Goal: Information Seeking & Learning: Learn about a topic

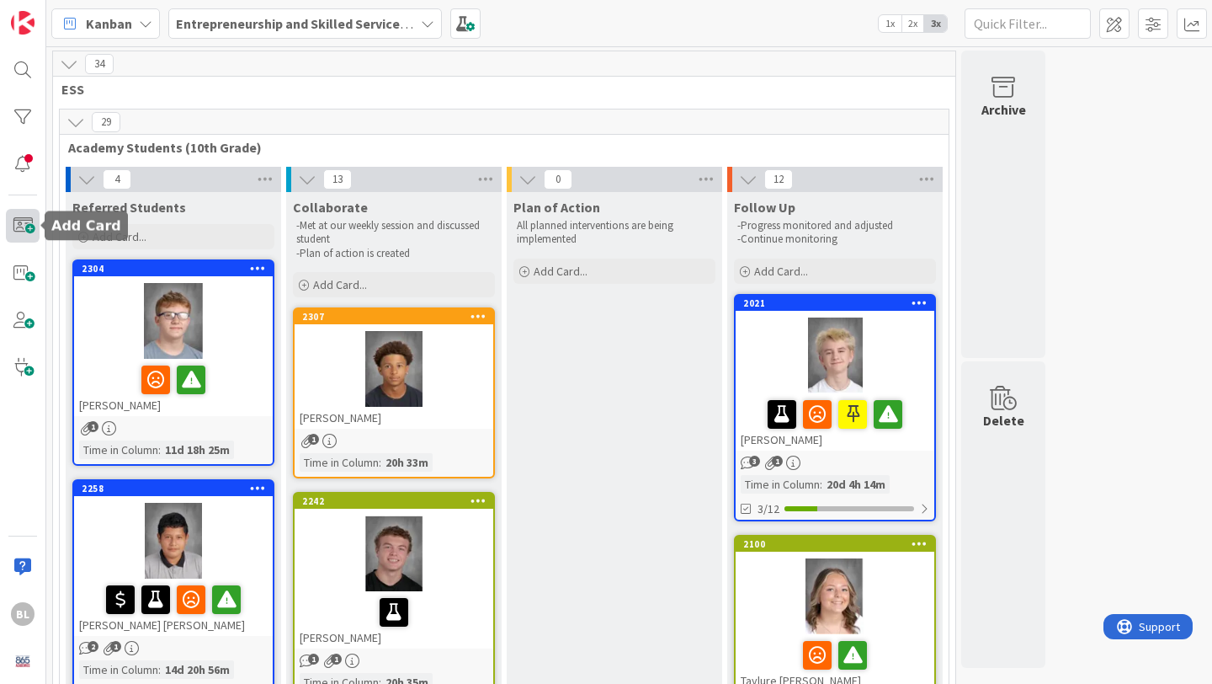
click at [18, 230] on span at bounding box center [23, 226] width 34 height 34
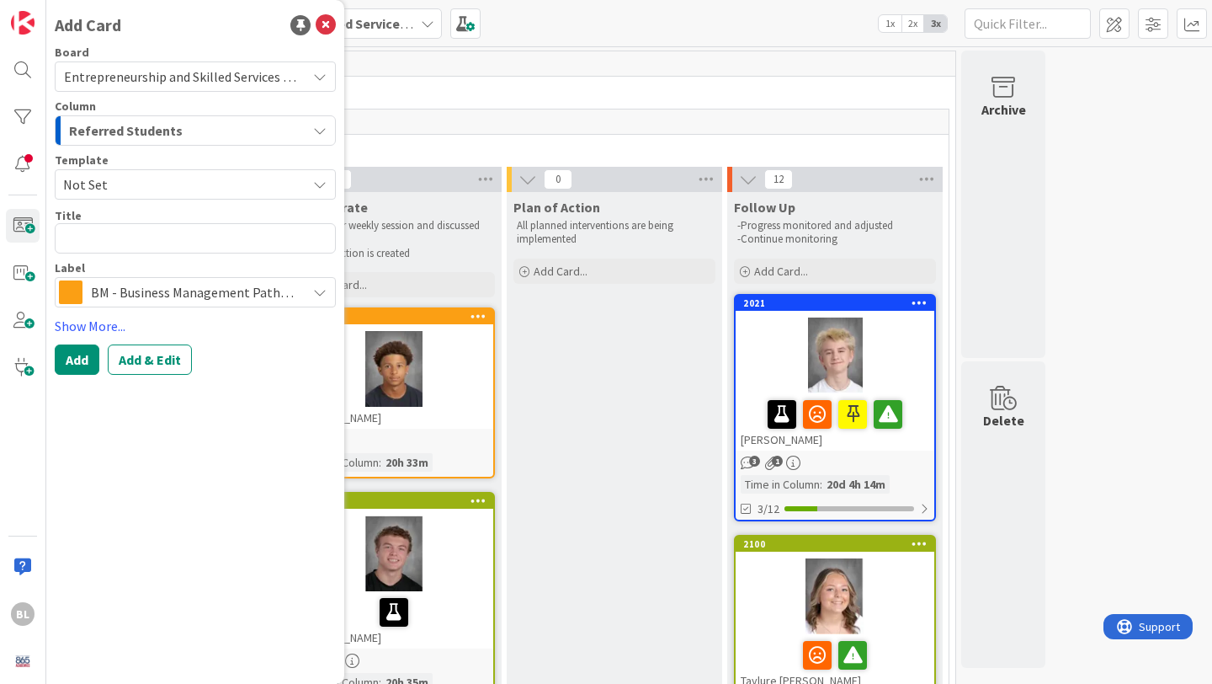
click at [109, 182] on span "Not Set" at bounding box center [178, 184] width 231 height 22
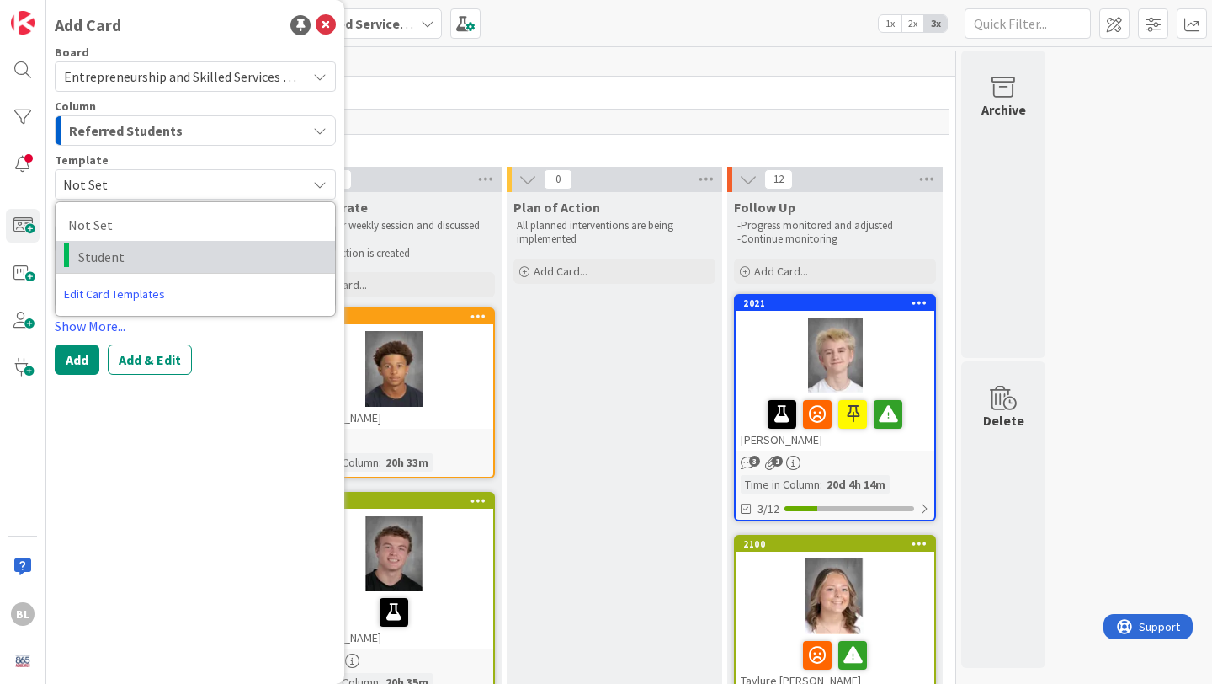
click at [90, 253] on span "Student" at bounding box center [200, 257] width 244 height 22
type textarea "x"
type textarea "Student"
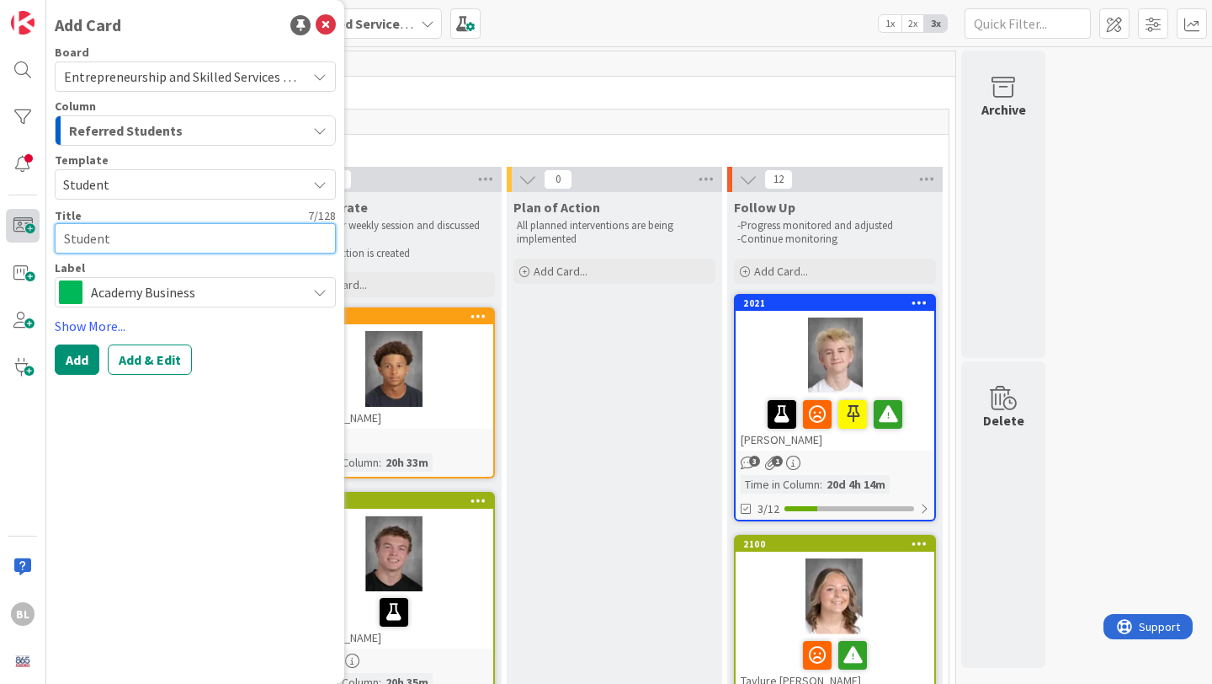
drag, startPoint x: 114, startPoint y: 239, endPoint x: 38, endPoint y: 239, distance: 75.8
click at [38, 239] on div "BL Add Card Board Entrepreneurship and Skilled Services Interventions - [DATE]-…" at bounding box center [23, 342] width 46 height 684
type textarea "x"
type textarea "J"
type textarea "x"
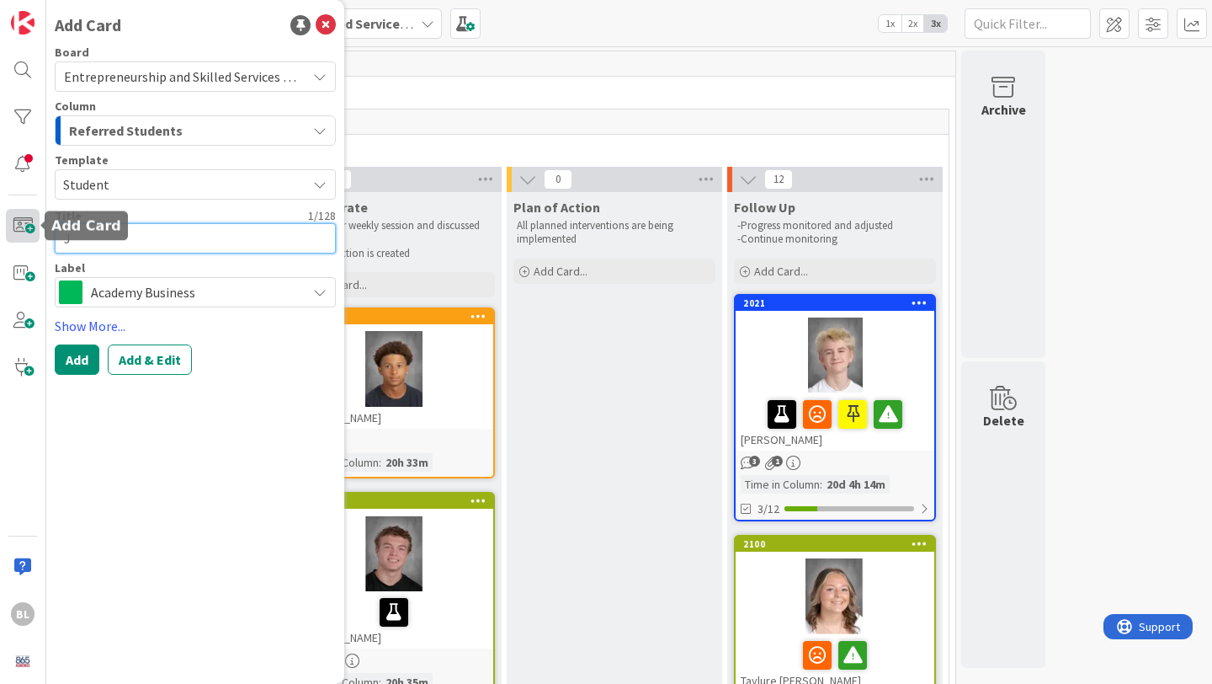
type textarea "[PERSON_NAME]"
type textarea "x"
type textarea "Jam"
type textarea "x"
type textarea "[PERSON_NAME]"
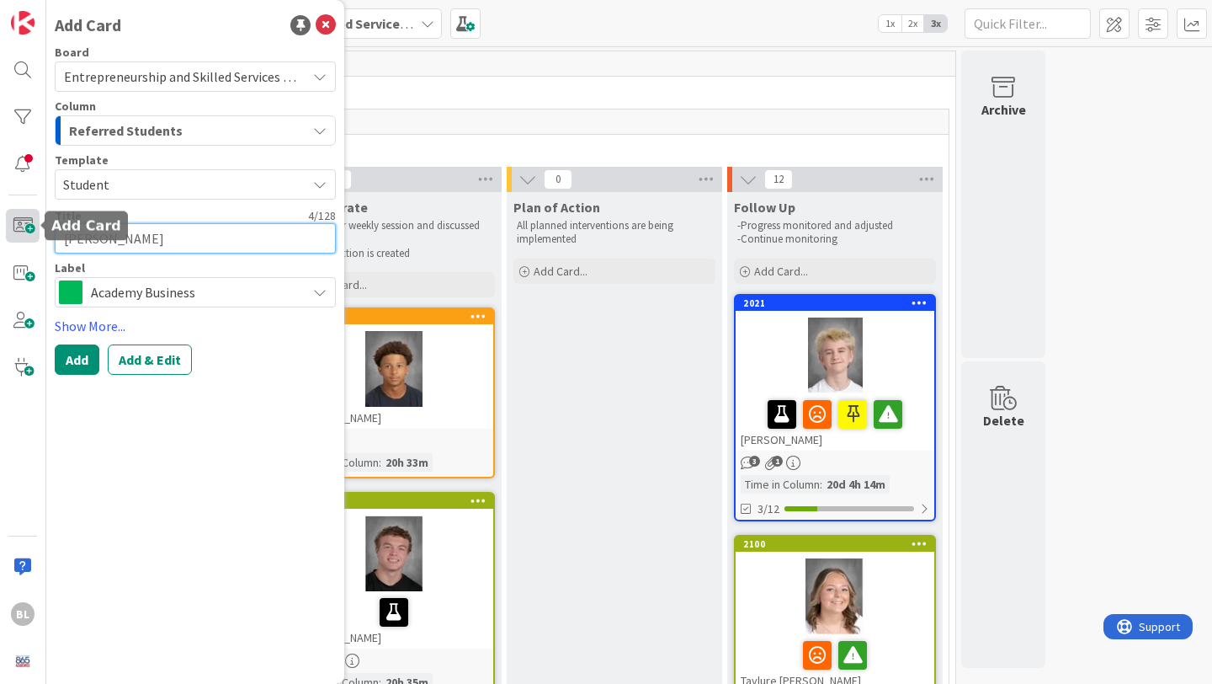
type textarea "x"
type textarea "[PERSON_NAME]"
type textarea "x"
type textarea "[PERSON_NAME]"
type textarea "x"
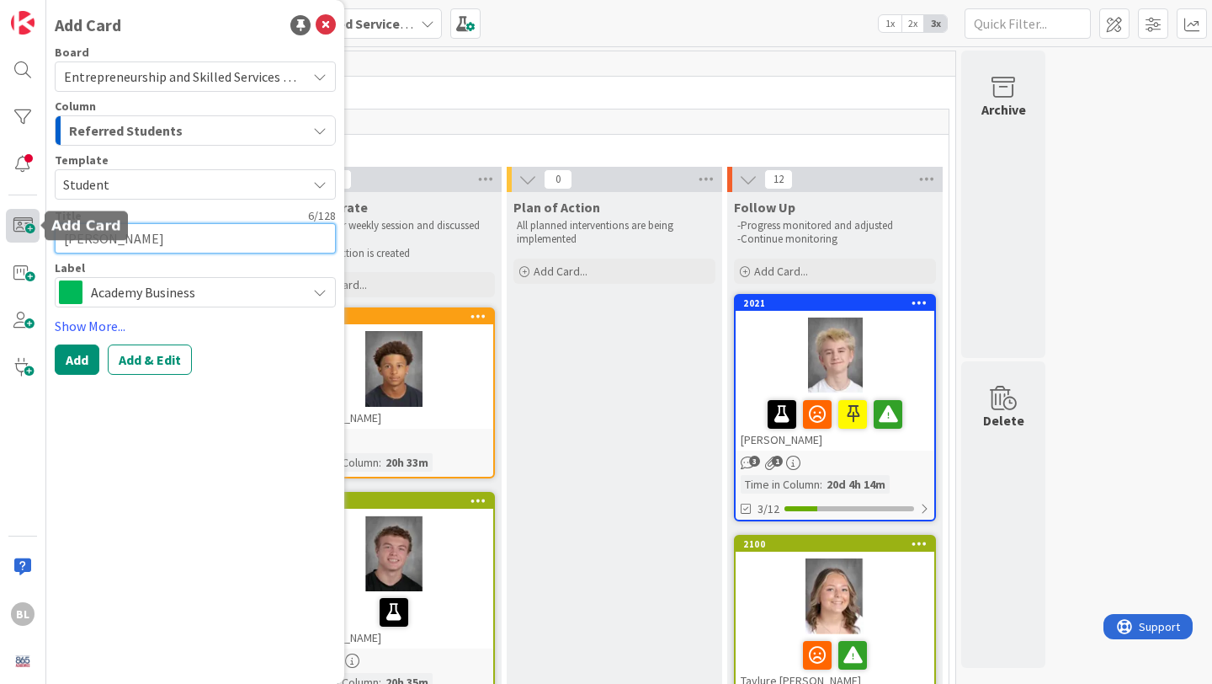
type textarea "[PERSON_NAME]"
type textarea "x"
type textarea "[PERSON_NAME] de"
type textarea "x"
type textarea "[PERSON_NAME]"
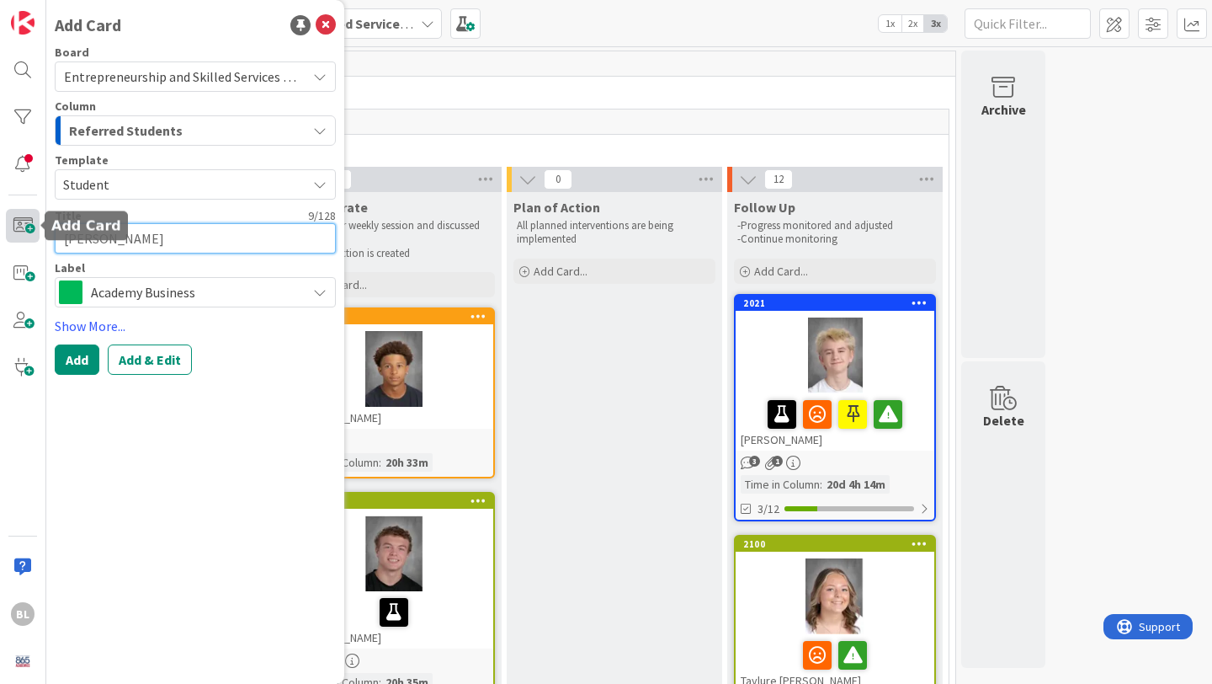
type textarea "x"
type textarea "[PERSON_NAME]"
type textarea "x"
type textarea "[PERSON_NAME]"
type textarea "x"
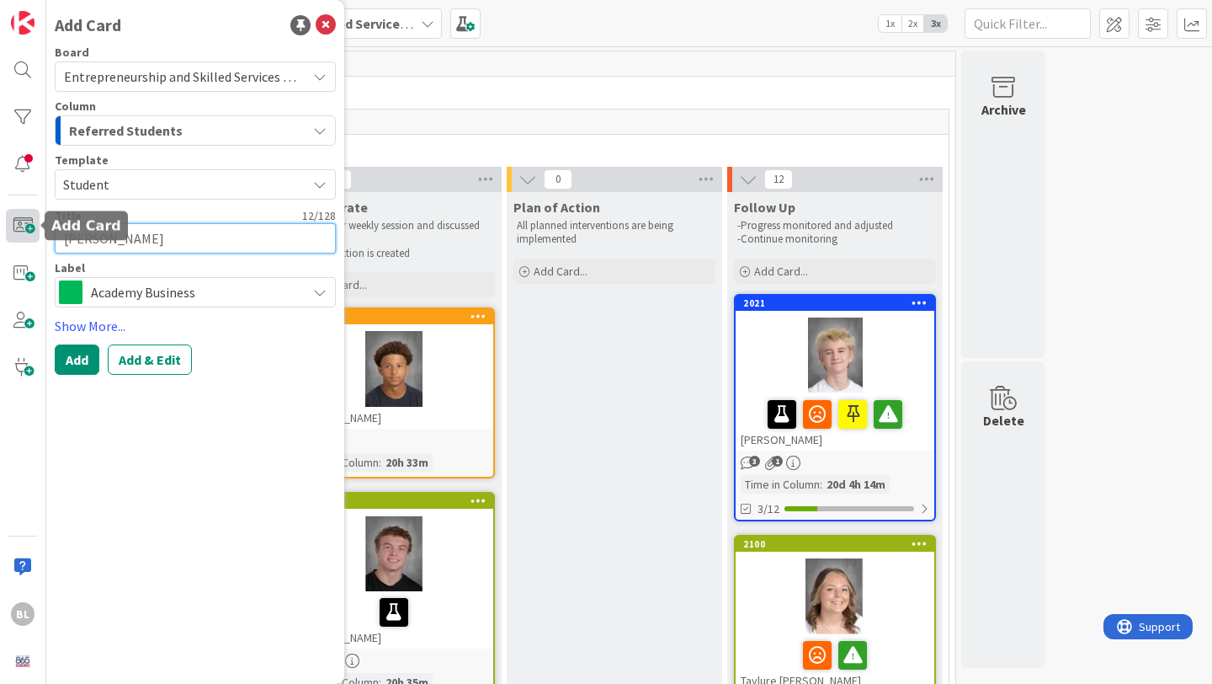
type textarea "[PERSON_NAME]"
type textarea "x"
type textarea "[PERSON_NAME]"
click at [111, 237] on textarea "[PERSON_NAME]" at bounding box center [195, 238] width 281 height 30
type textarea "x"
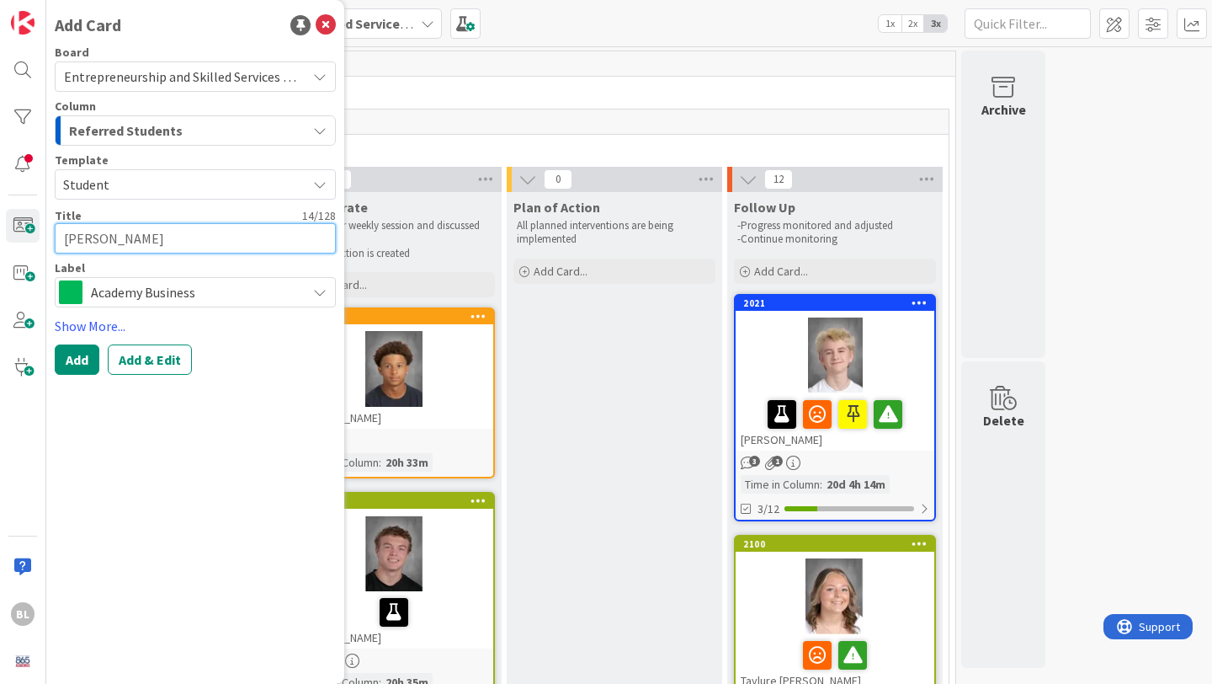
type textarea "[PERSON_NAME]"
type textarea "x"
type textarea "[PERSON_NAME]"
click at [329, 22] on icon at bounding box center [326, 25] width 20 height 20
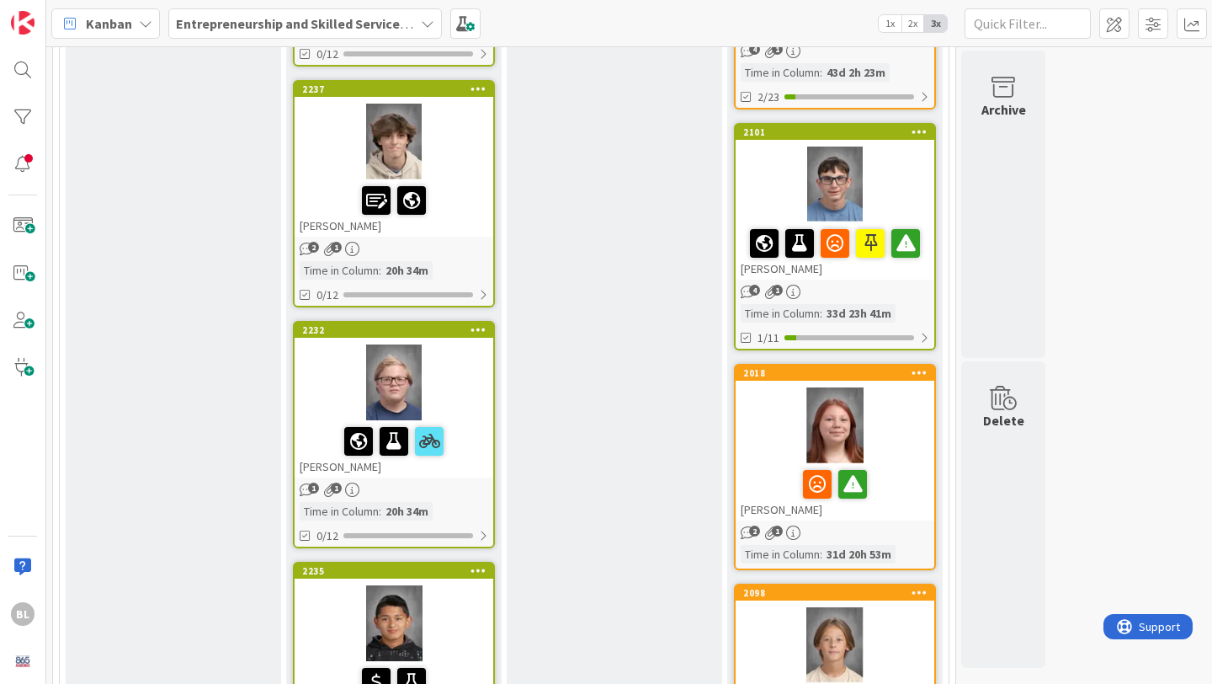
scroll to position [1373, 0]
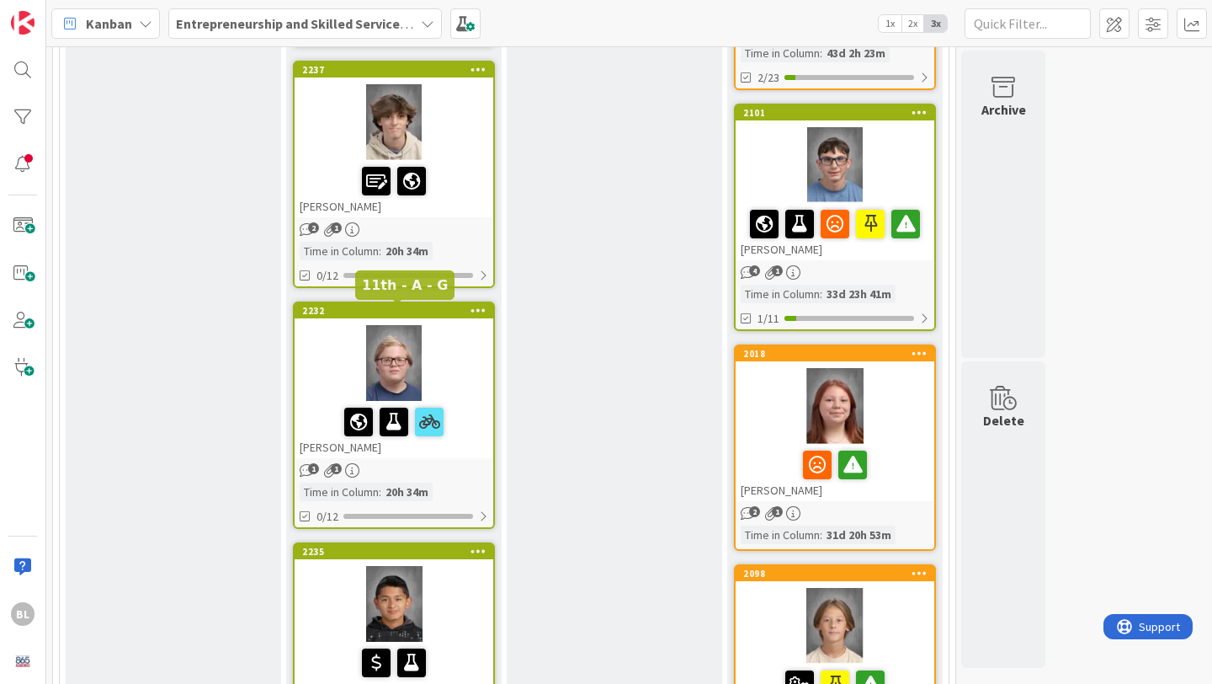
click at [421, 313] on div "2232" at bounding box center [397, 311] width 191 height 12
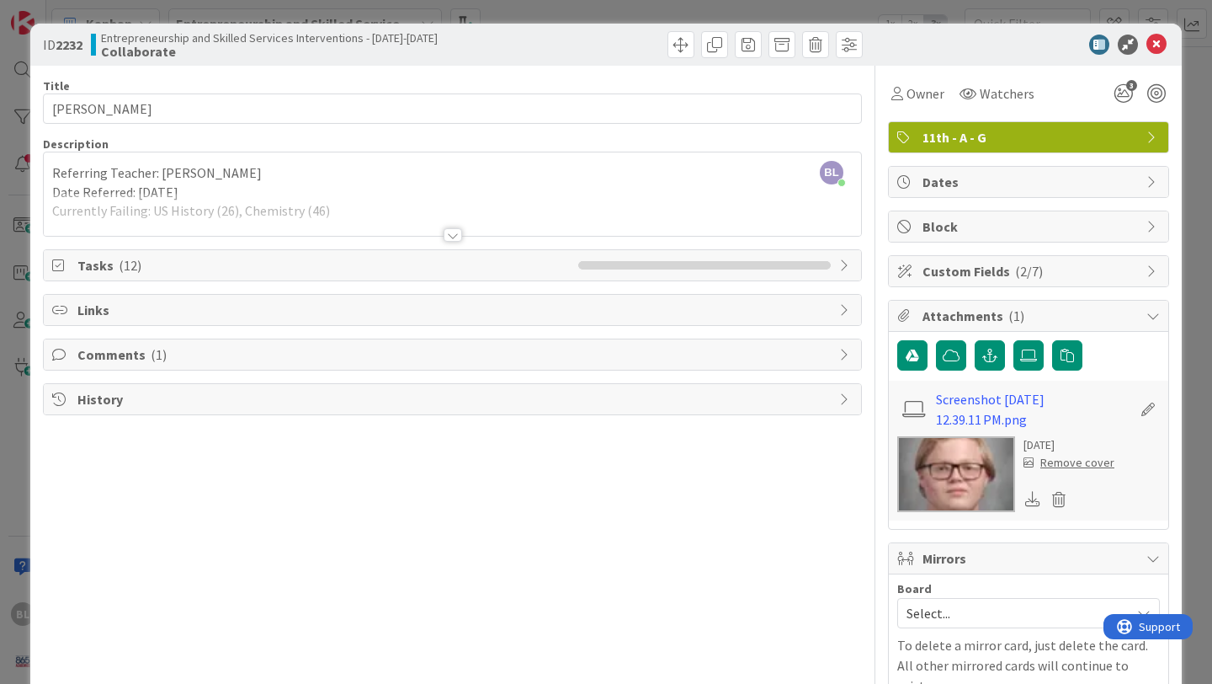
click at [455, 232] on div at bounding box center [453, 234] width 19 height 13
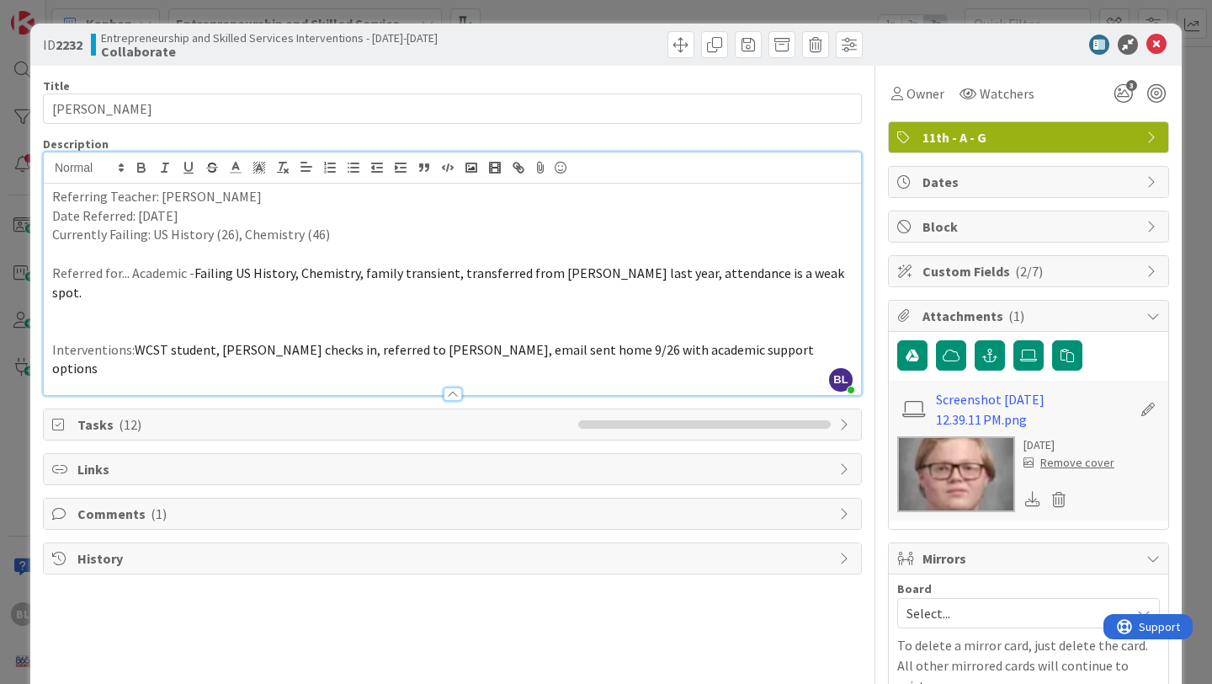
click at [216, 216] on p "Date Referred: [DATE]" at bounding box center [452, 215] width 801 height 19
click at [237, 203] on p "Referring Teacher: [PERSON_NAME]" at bounding box center [452, 196] width 801 height 19
click at [203, 216] on p "Date Referred: [DATE];" at bounding box center [452, 215] width 801 height 19
drag, startPoint x: 272, startPoint y: 219, endPoint x: 199, endPoint y: 220, distance: 73.2
click at [199, 220] on p "Date Referred: [DATE]; [DATE]" at bounding box center [452, 215] width 801 height 19
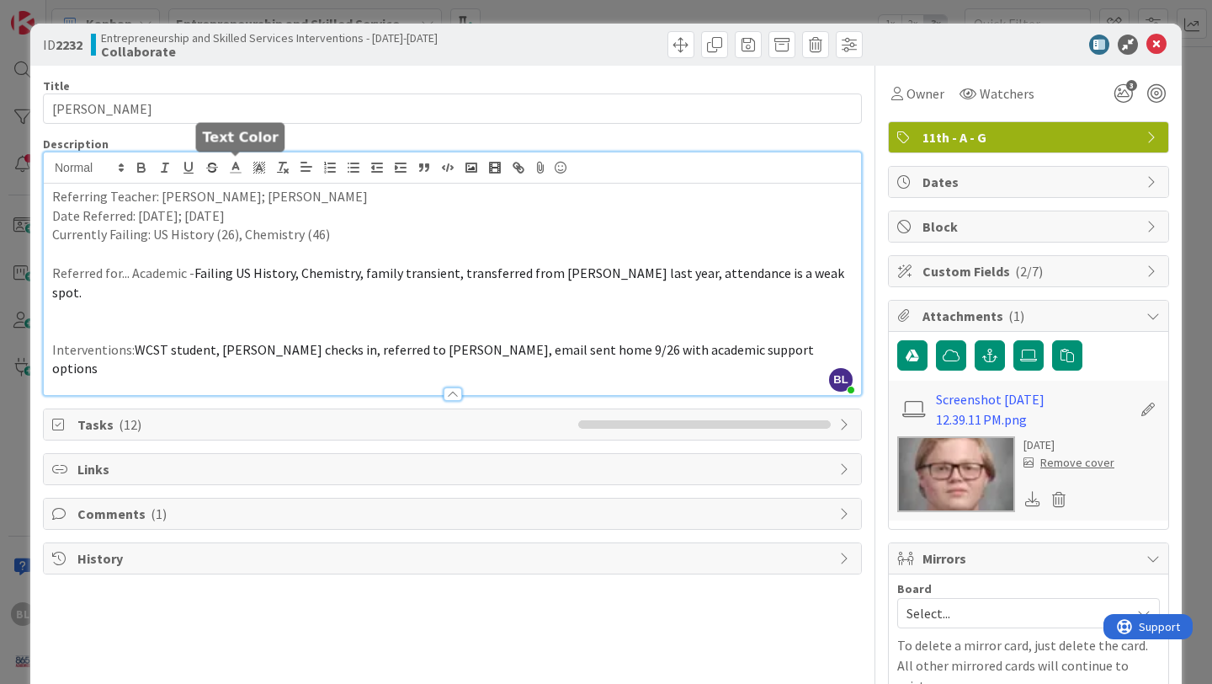
click at [234, 172] on icon at bounding box center [235, 167] width 15 height 15
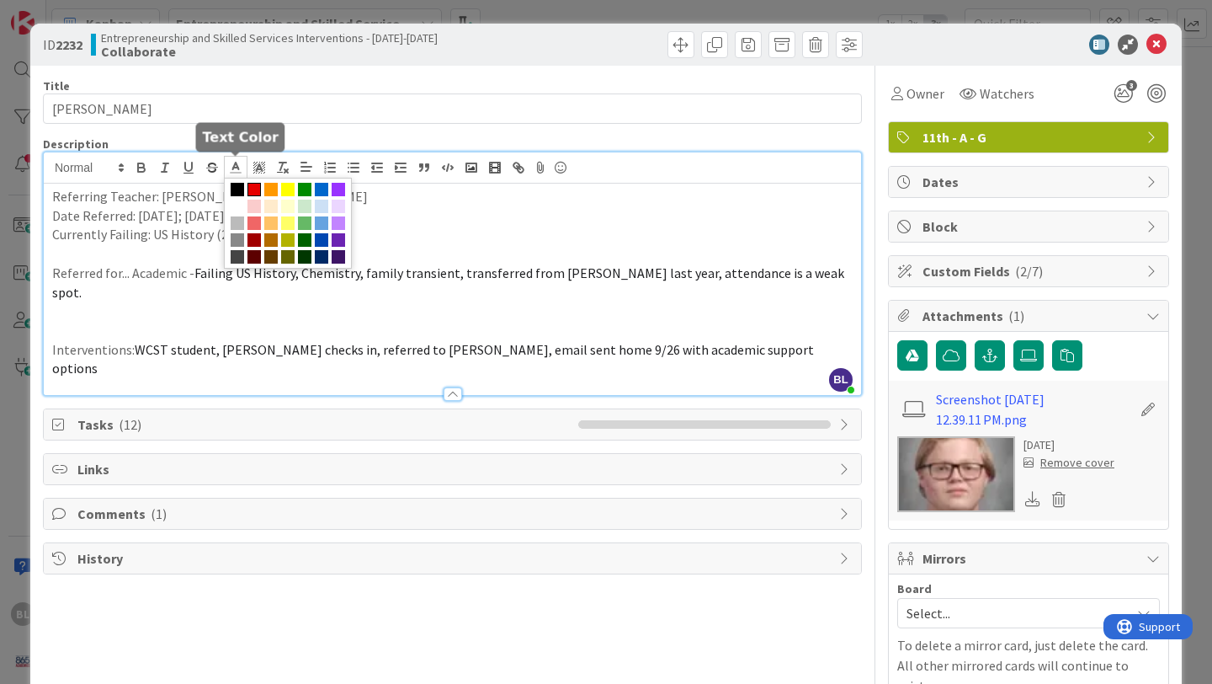
click at [253, 187] on span at bounding box center [254, 189] width 13 height 13
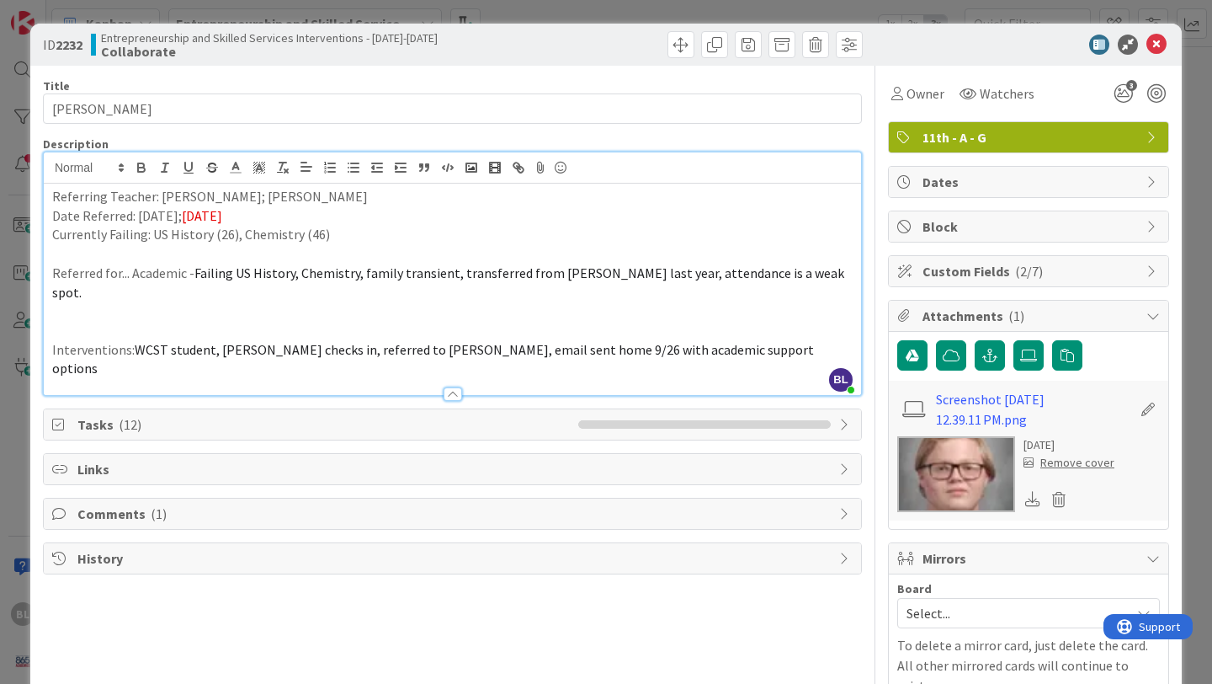
click at [802, 277] on p "Referred for... Academic - Failing US History, Chemistry, family transient, tra…" at bounding box center [452, 282] width 801 height 38
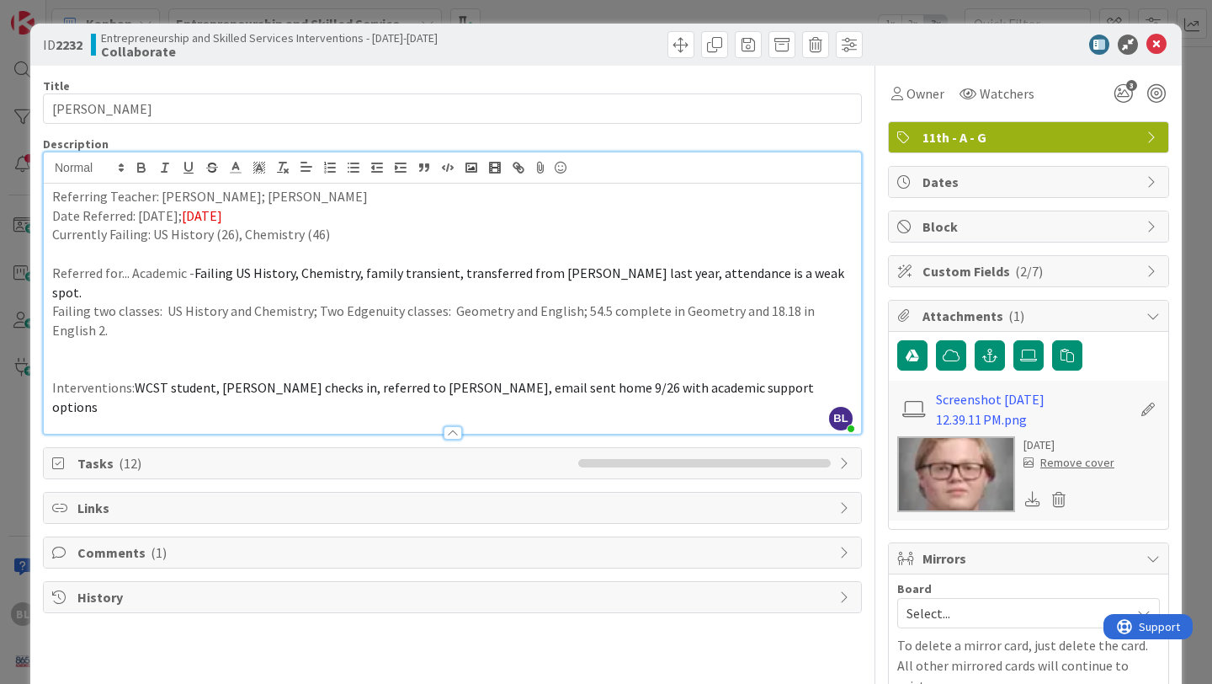
drag, startPoint x: 72, startPoint y: 315, endPoint x: 46, endPoint y: 291, distance: 35.2
click at [46, 291] on div "Referring Teacher: [PERSON_NAME]; [PERSON_NAME] Date Referred: [DATE]; [DATE] C…" at bounding box center [452, 309] width 817 height 250
click at [236, 168] on icon at bounding box center [235, 167] width 15 height 15
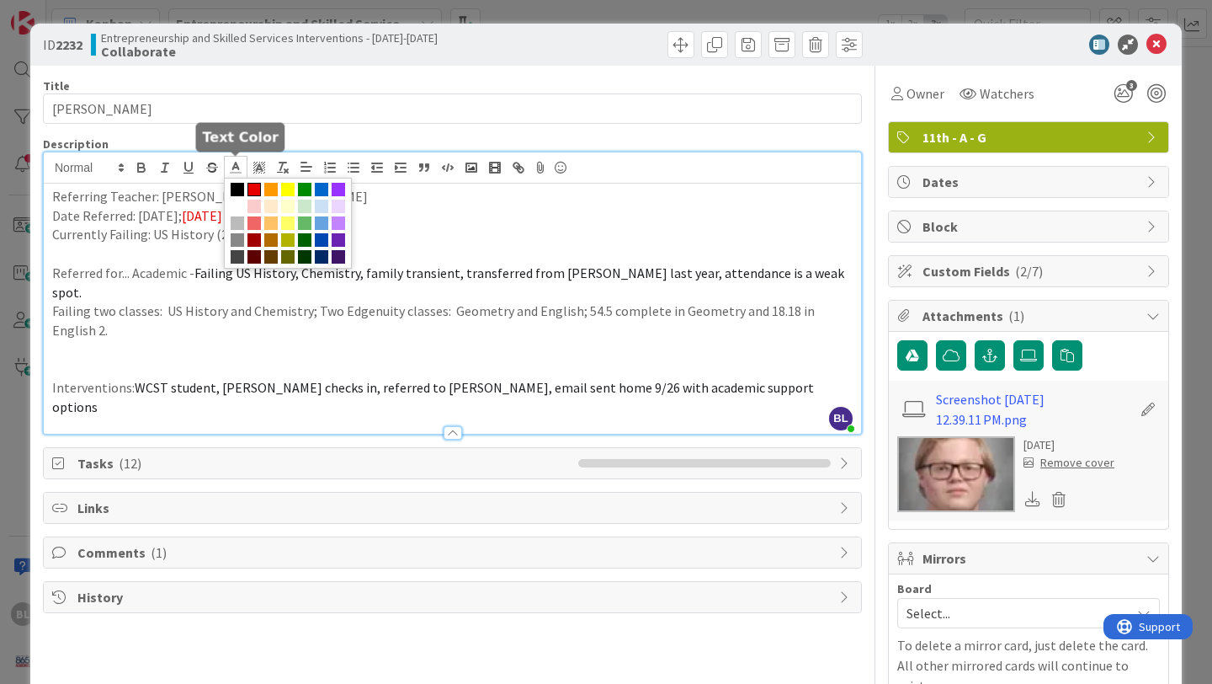
click at [253, 184] on span at bounding box center [254, 189] width 13 height 13
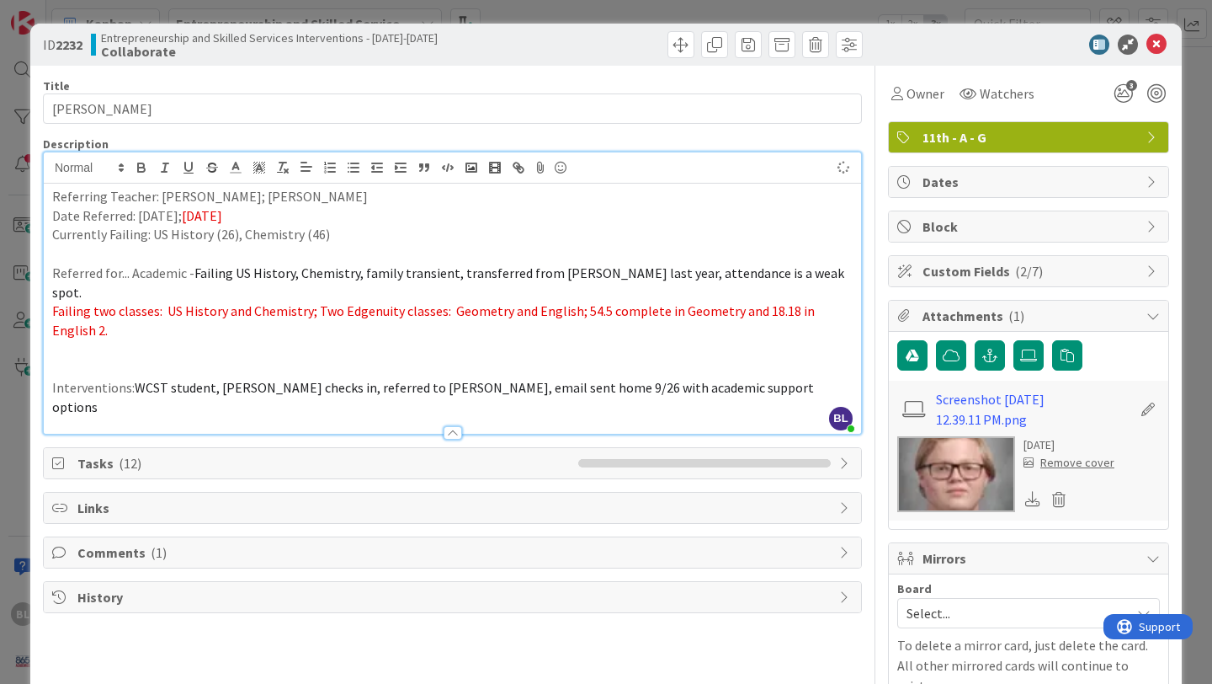
click at [227, 340] on p at bounding box center [452, 349] width 801 height 19
click at [744, 378] on p "Interventions: WCST student, [PERSON_NAME] checks in, referred to [PERSON_NAME]…" at bounding box center [452, 397] width 801 height 38
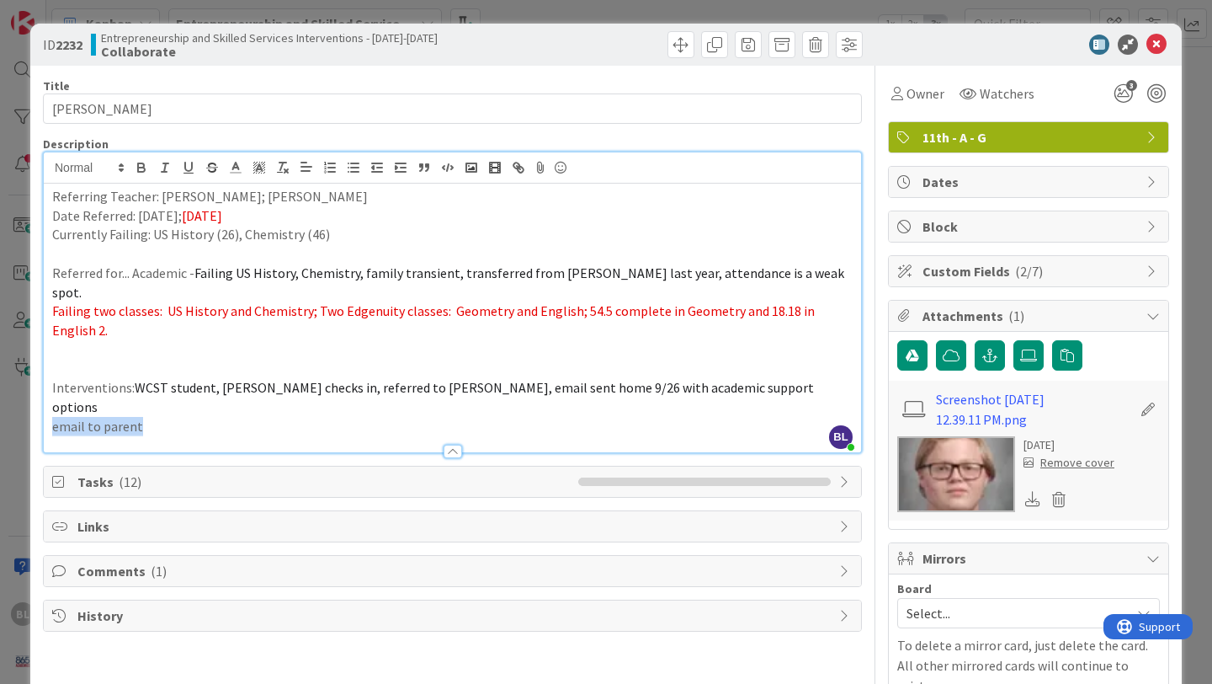
drag, startPoint x: 144, startPoint y: 390, endPoint x: 46, endPoint y: 388, distance: 97.7
click at [46, 388] on div "Referring Teacher: [PERSON_NAME]; [PERSON_NAME] Date Referred: [DATE]; [DATE] C…" at bounding box center [452, 318] width 817 height 269
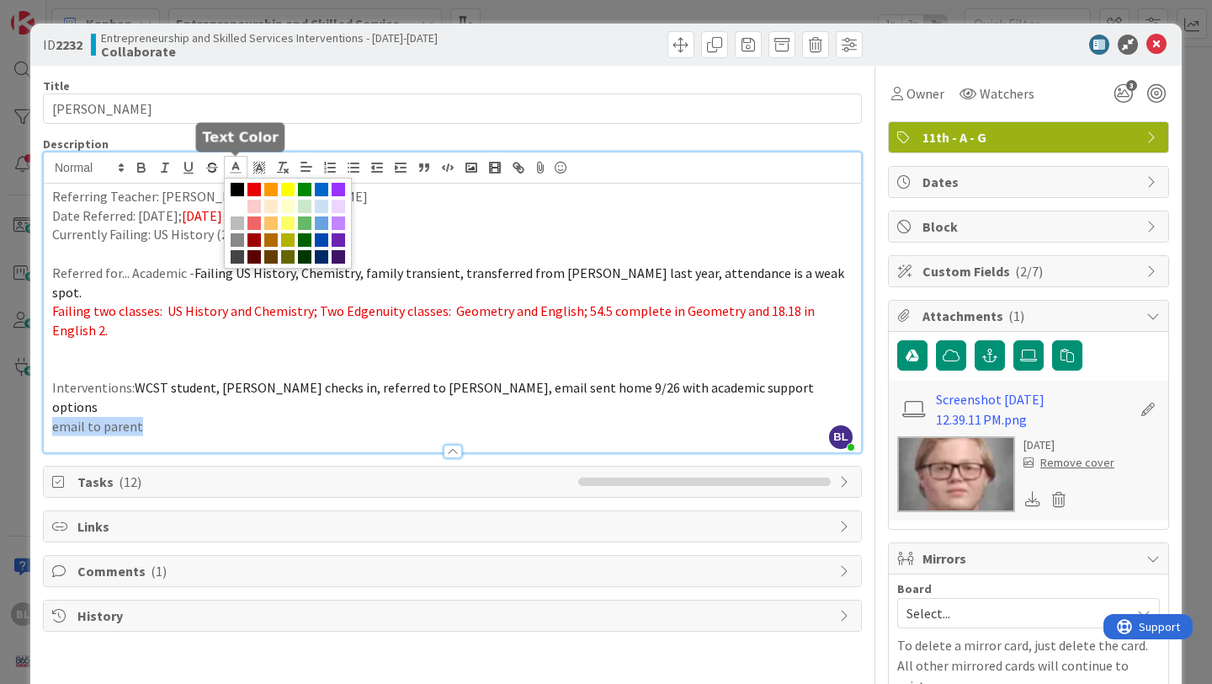
click at [235, 168] on line at bounding box center [235, 168] width 4 height 0
click at [256, 185] on span at bounding box center [254, 189] width 13 height 13
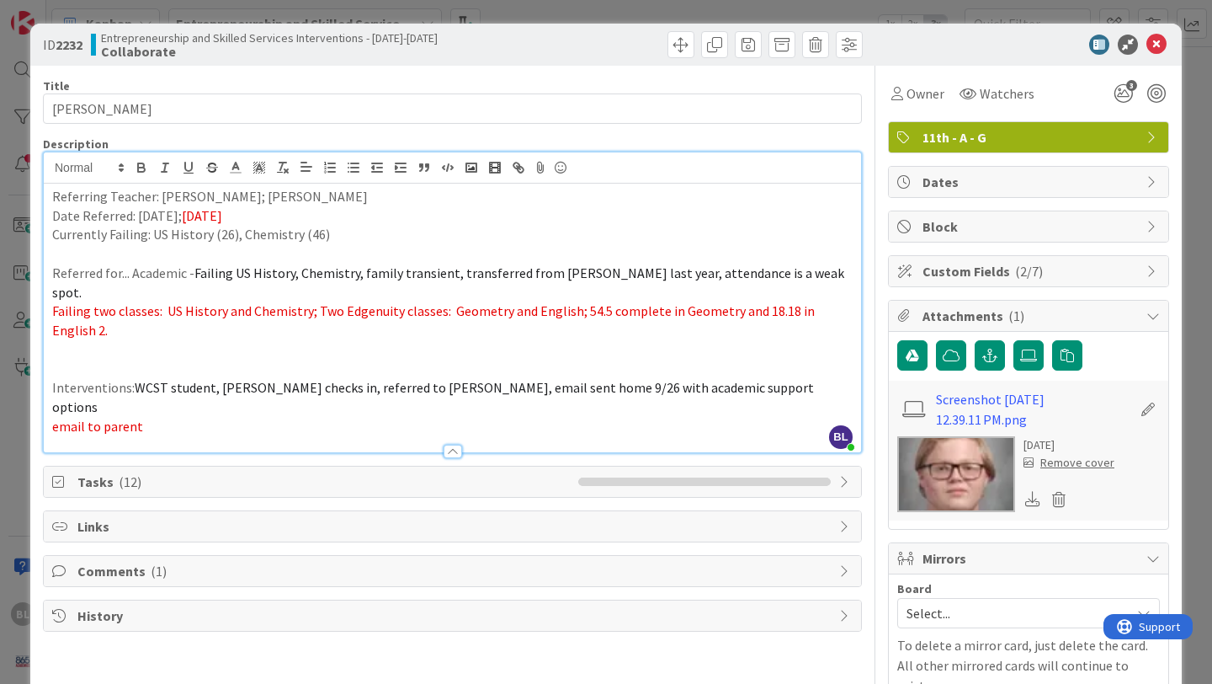
click at [386, 189] on p "Referring Teacher: [PERSON_NAME]; [PERSON_NAME]" at bounding box center [452, 196] width 801 height 19
drag, startPoint x: 314, startPoint y: 196, endPoint x: 239, endPoint y: 195, distance: 74.9
click at [239, 195] on p "Referring Teacher: [PERSON_NAME]; [PERSON_NAME]" at bounding box center [452, 196] width 801 height 19
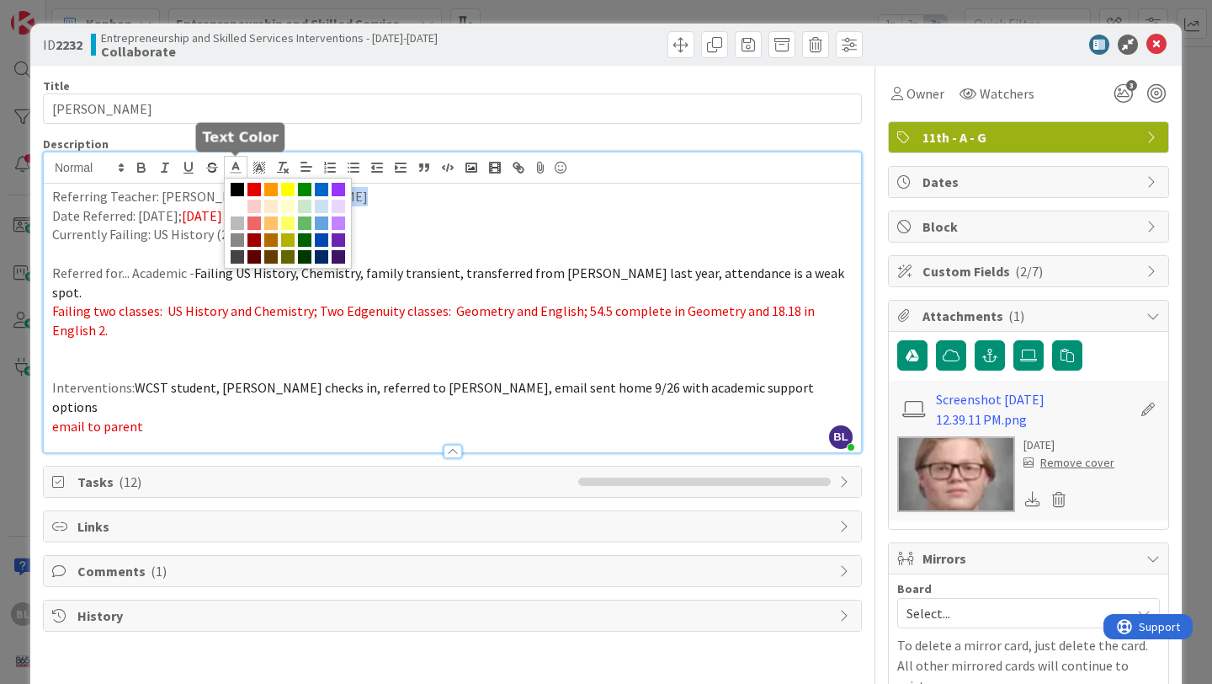
click at [233, 170] on icon at bounding box center [235, 167] width 15 height 15
click at [253, 184] on span at bounding box center [254, 189] width 13 height 13
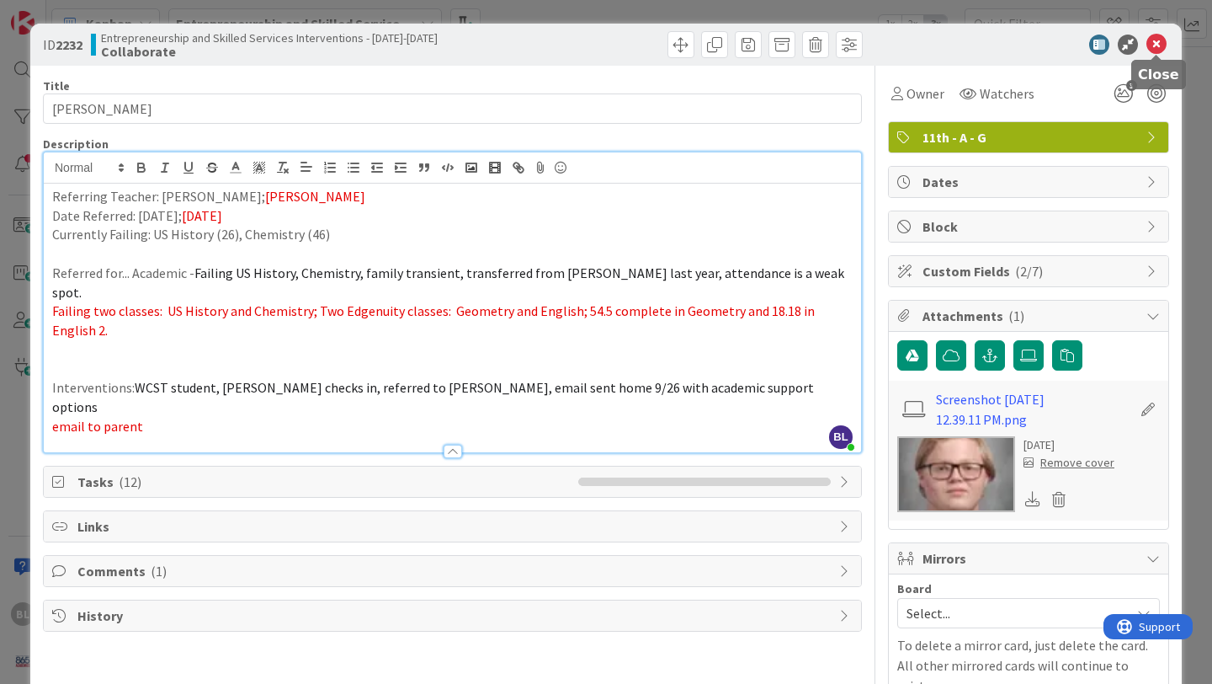
click at [1163, 43] on icon at bounding box center [1157, 45] width 20 height 20
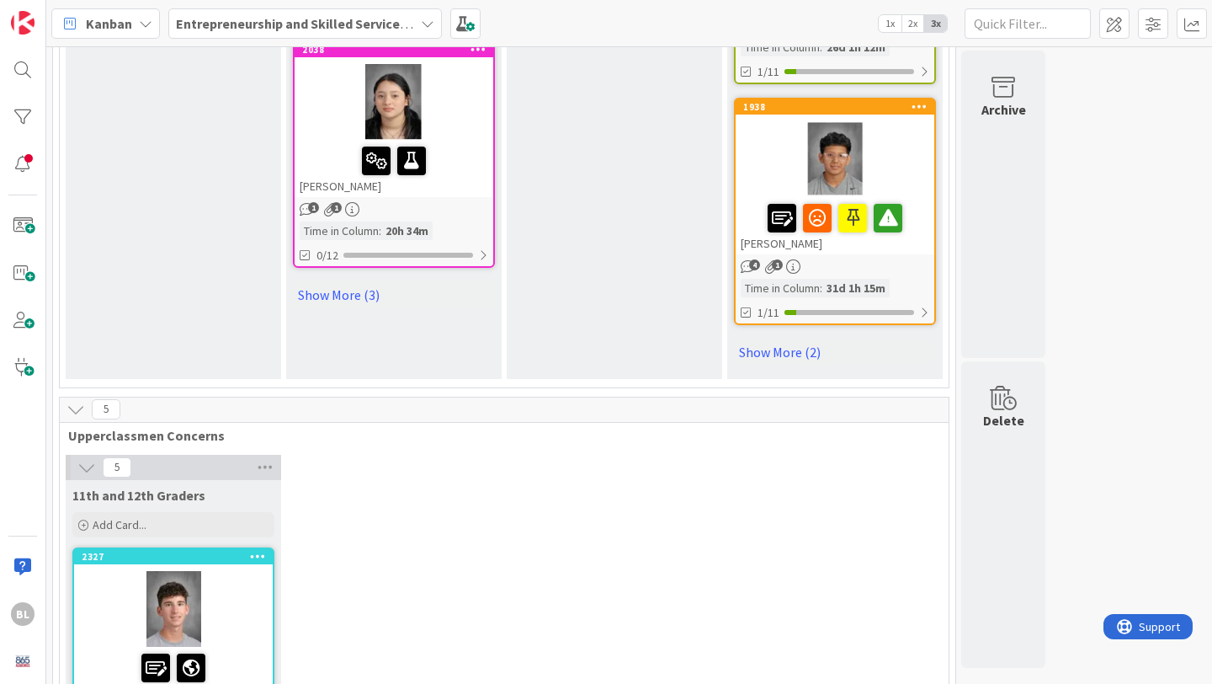
scroll to position [2355, 0]
click at [886, 113] on div "1938" at bounding box center [838, 108] width 191 height 12
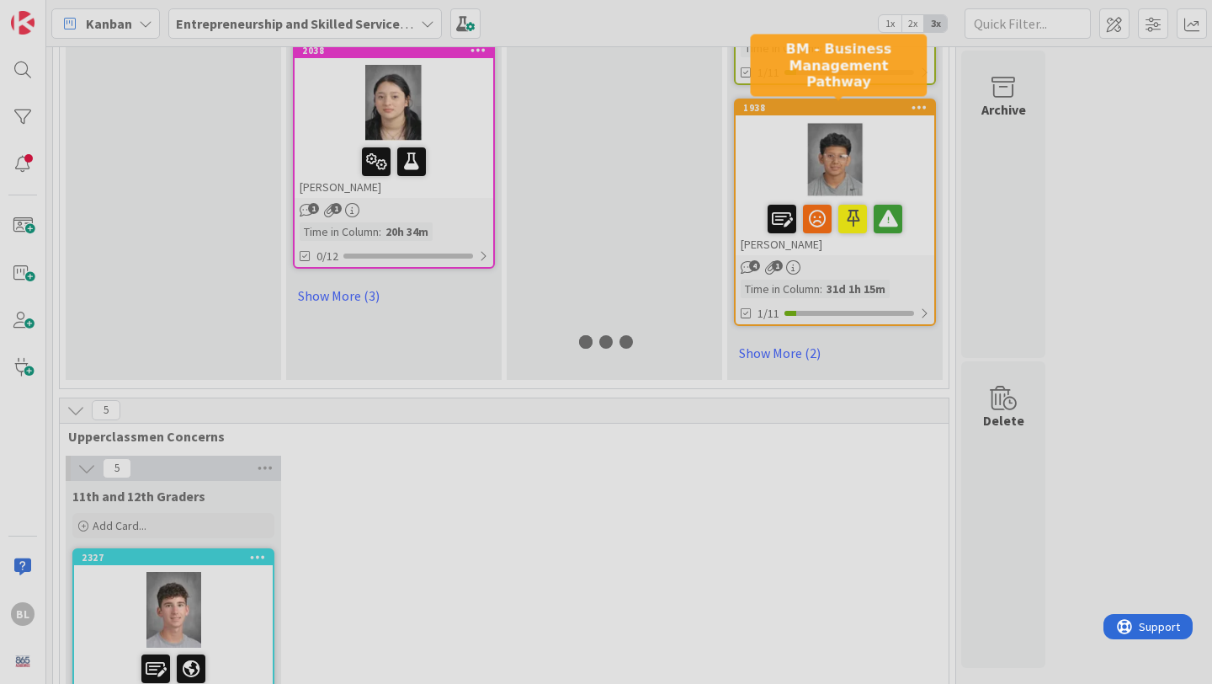
click at [886, 113] on div at bounding box center [606, 342] width 1212 height 684
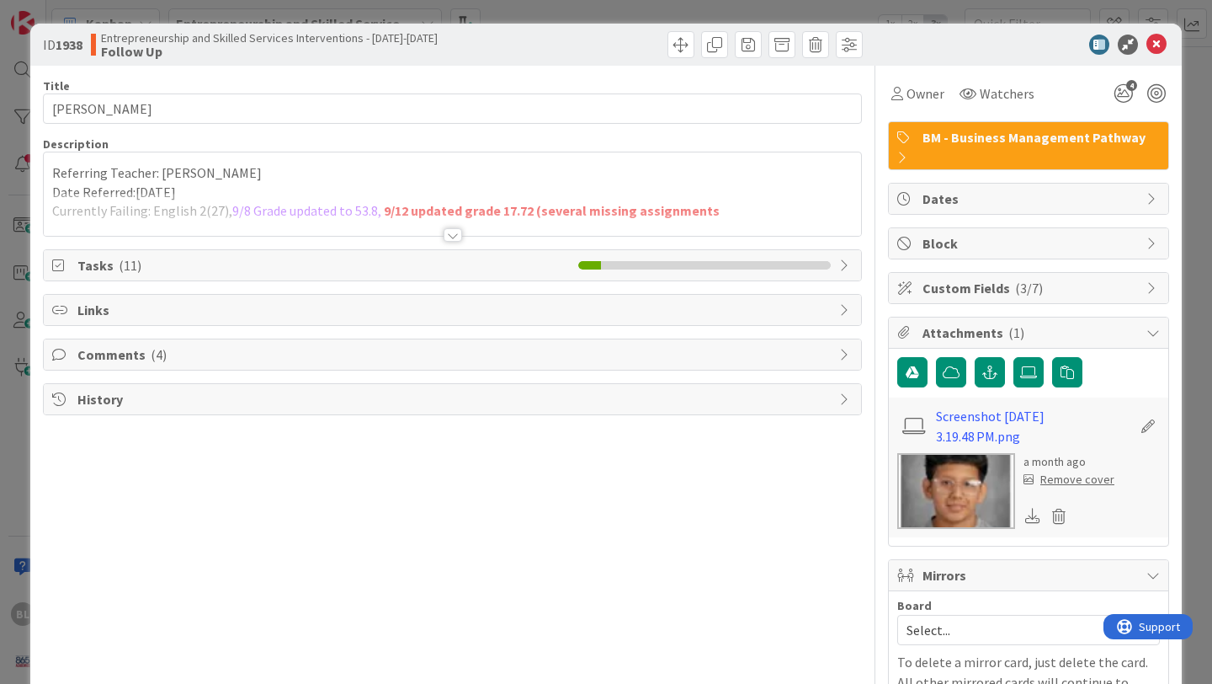
click at [239, 172] on div "Referring Teacher: [PERSON_NAME] Date Referred:[DATE] Currently Failing: Englis…" at bounding box center [452, 193] width 817 height 83
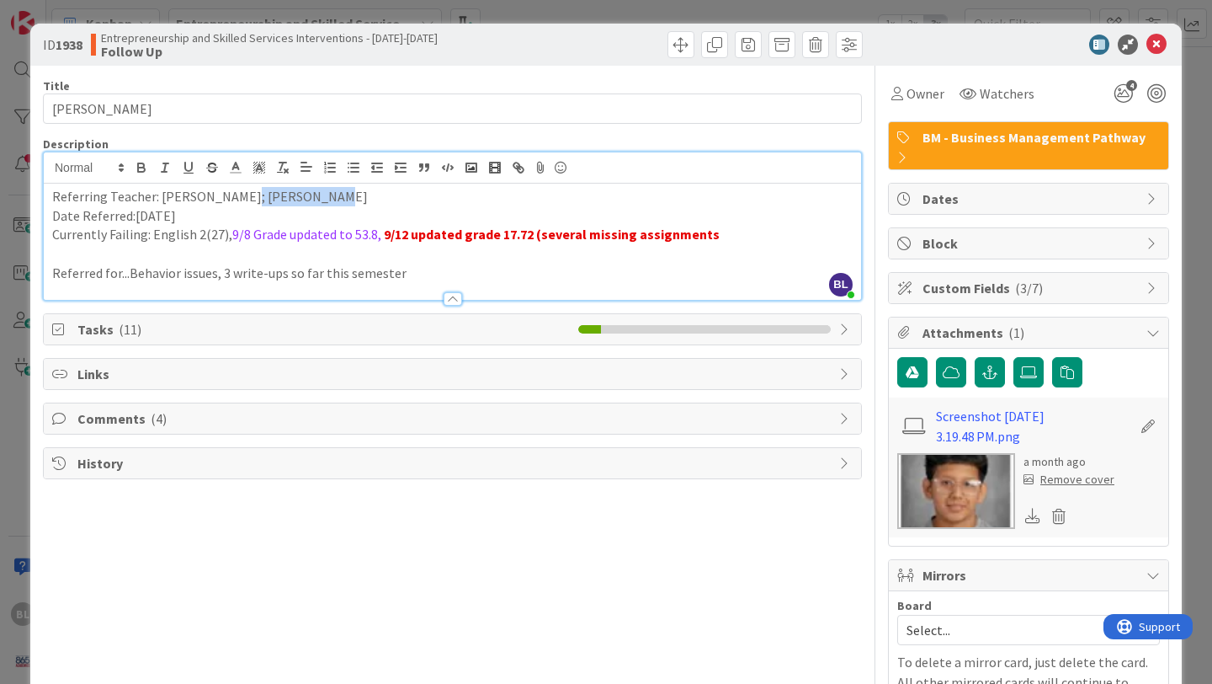
drag, startPoint x: 312, startPoint y: 194, endPoint x: 237, endPoint y: 198, distance: 75.9
click at [237, 198] on p "Referring Teacher: [PERSON_NAME]; [PERSON_NAME]" at bounding box center [452, 196] width 801 height 19
click at [235, 177] on span at bounding box center [236, 167] width 24 height 23
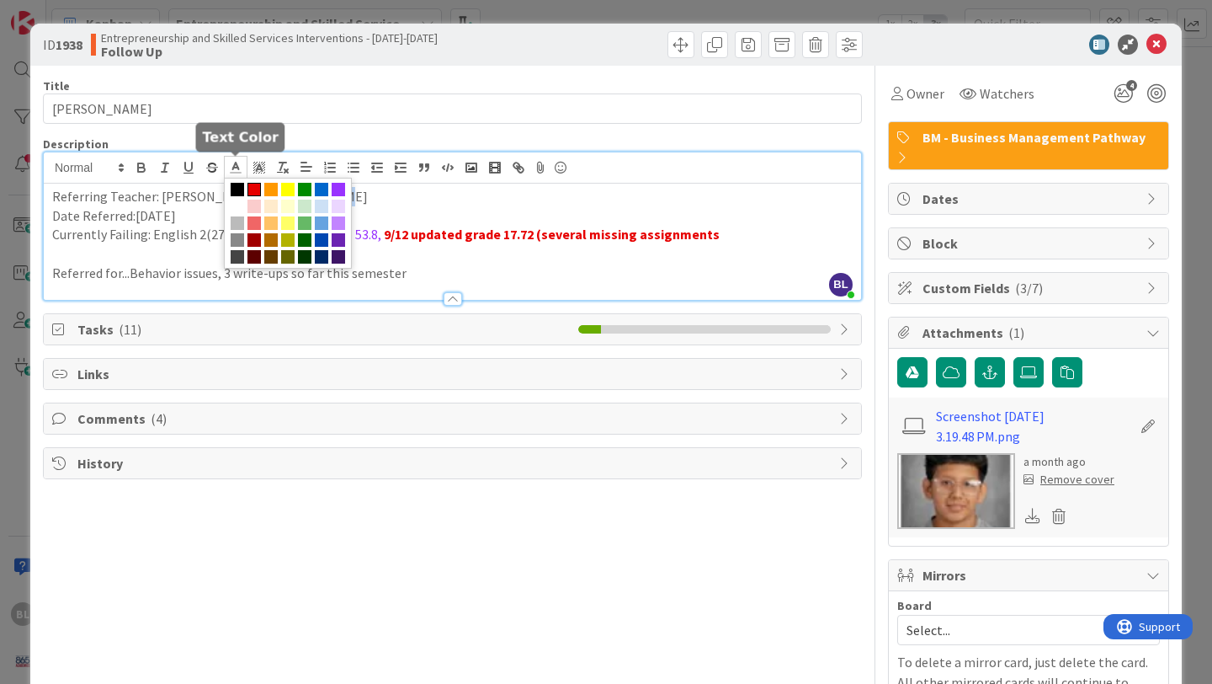
click at [255, 186] on span at bounding box center [254, 189] width 13 height 13
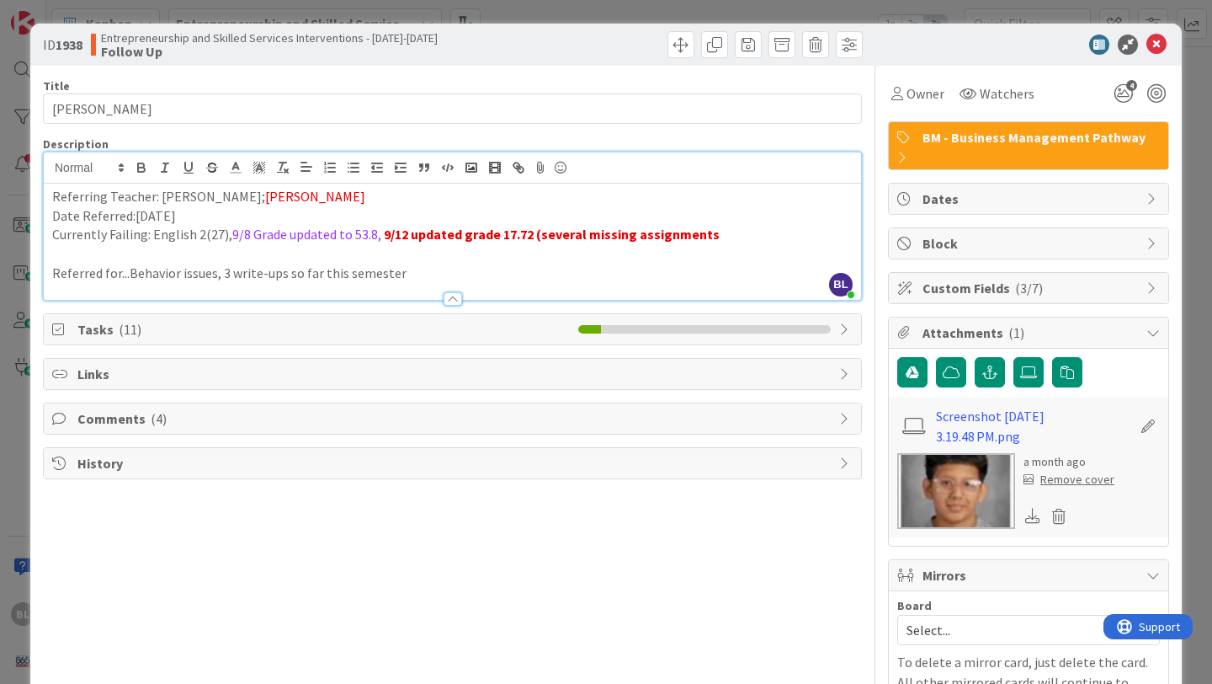
click at [190, 219] on p "Date Referred:[DATE]" at bounding box center [452, 215] width 801 height 19
click at [198, 216] on p "Date Referred:[DATE]; 1-/14/2025" at bounding box center [452, 215] width 801 height 19
drag, startPoint x: 253, startPoint y: 215, endPoint x: 225, endPoint y: 191, distance: 36.4
click at [189, 214] on p "Date Referred:[DATE]; [DATE]" at bounding box center [452, 215] width 801 height 19
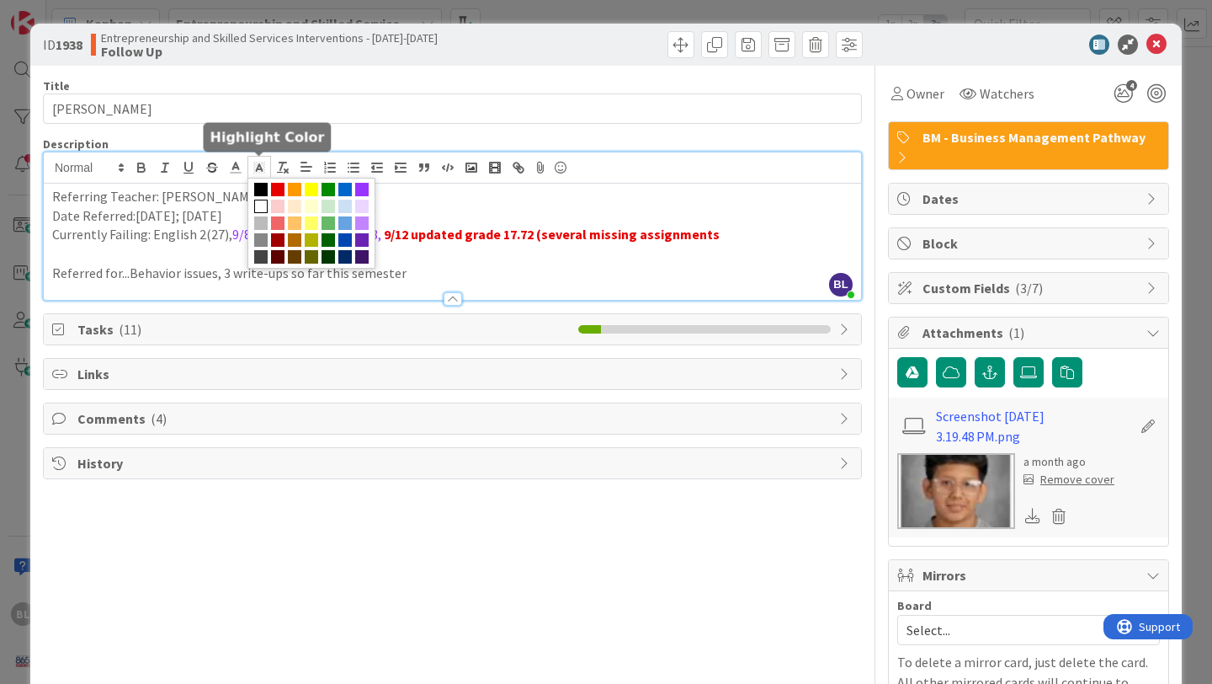
click at [257, 167] on polyline at bounding box center [260, 167] width 6 height 7
click at [276, 185] on span at bounding box center [277, 189] width 13 height 13
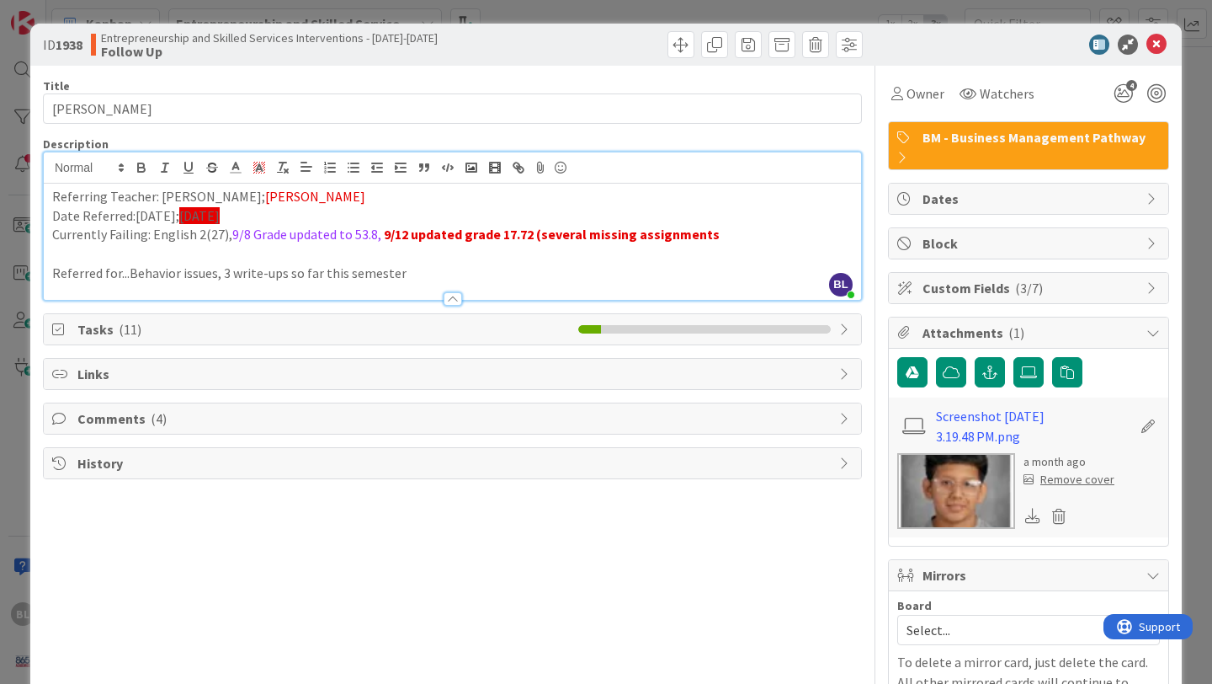
click at [715, 238] on p "Currently Failing: English 2(27), 9/8 Grade updated to 53.8, 9/12 updated grade…" at bounding box center [452, 234] width 801 height 19
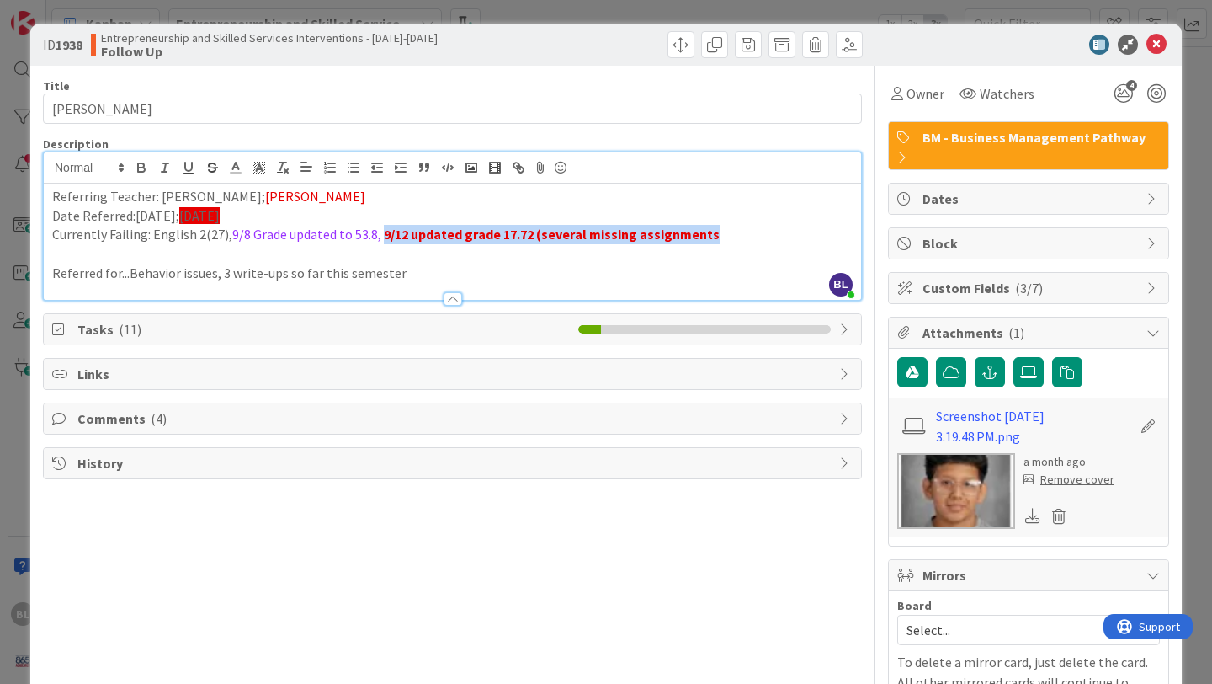
drag, startPoint x: 715, startPoint y: 238, endPoint x: 380, endPoint y: 237, distance: 335.1
click at [380, 237] on p "Currently Failing: English 2(27), 9/8 Grade updated to 53.8, 9/12 updated grade…" at bounding box center [452, 234] width 801 height 19
click at [141, 168] on icon "button" at bounding box center [141, 170] width 7 height 4
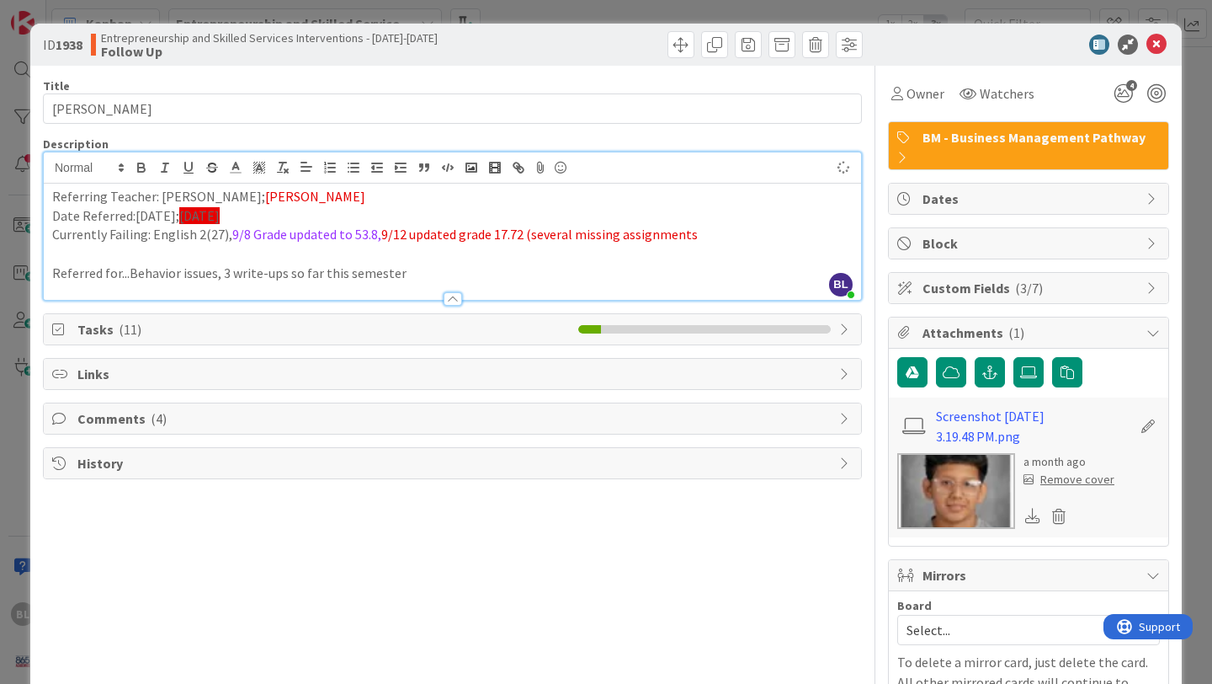
click at [272, 221] on p "Date Referred:[DATE]; [DATE]" at bounding box center [452, 215] width 801 height 19
drag, startPoint x: 264, startPoint y: 218, endPoint x: 189, endPoint y: 216, distance: 75.0
click at [189, 216] on p "Date Referred:[DATE]; [DATE]" at bounding box center [452, 215] width 801 height 19
click at [259, 162] on icon at bounding box center [259, 167] width 15 height 15
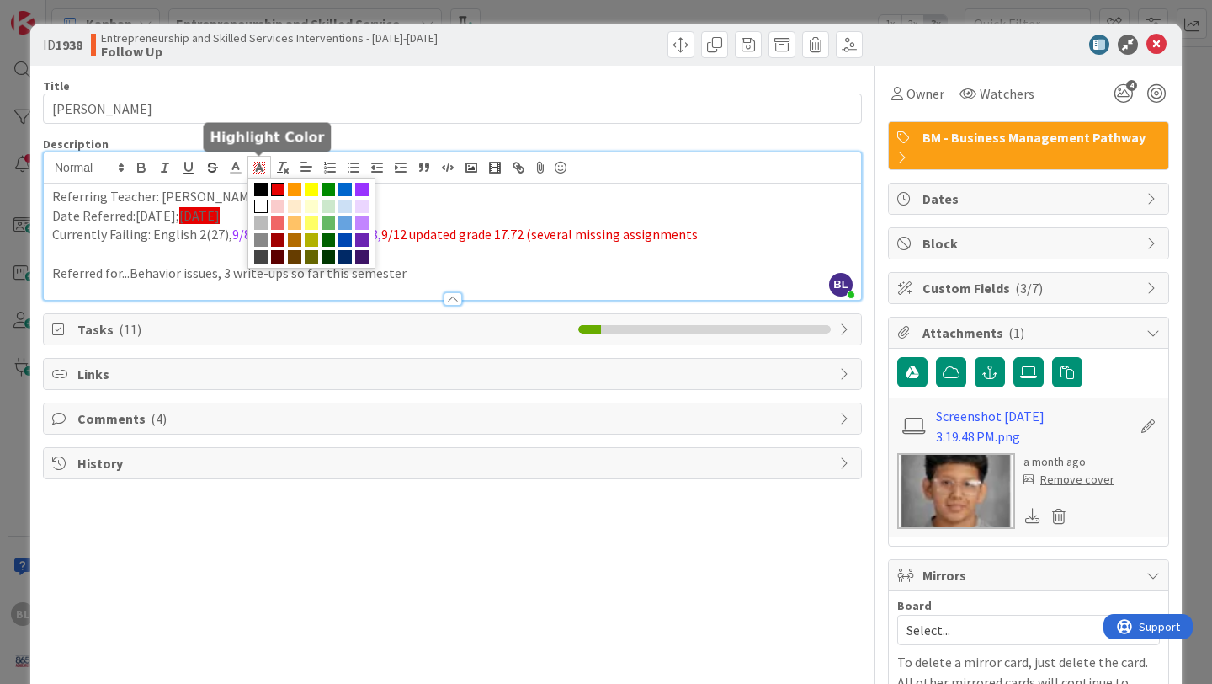
click at [258, 201] on span at bounding box center [260, 206] width 13 height 13
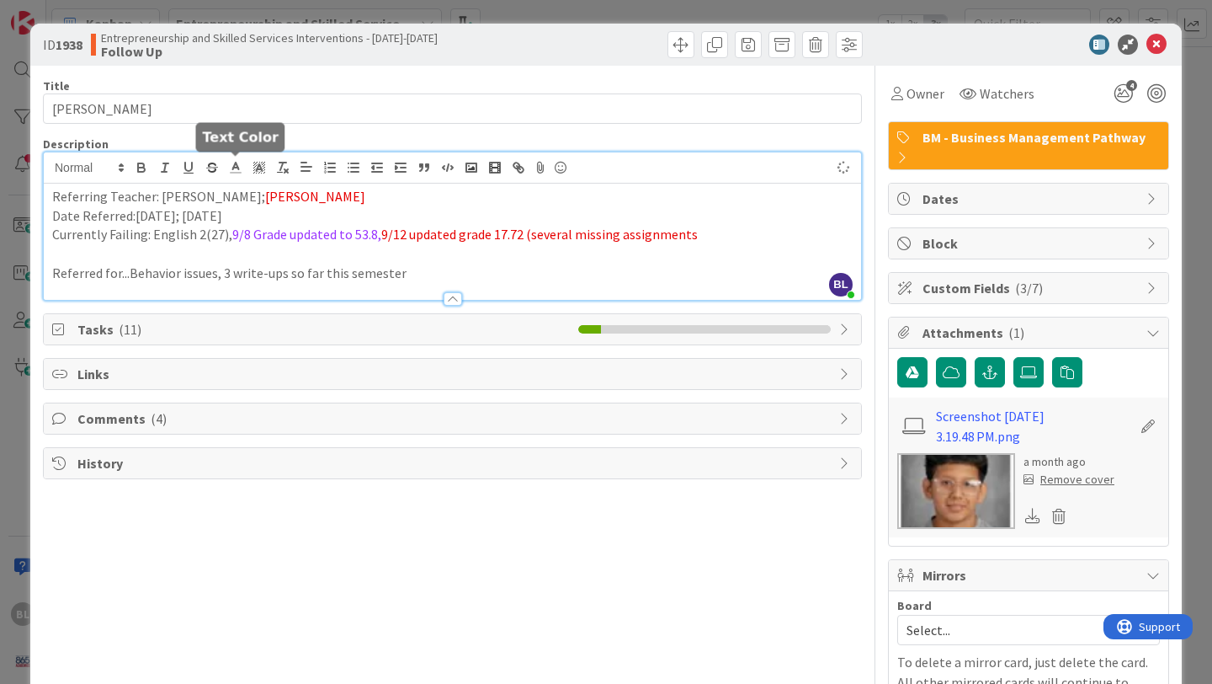
click at [236, 168] on icon at bounding box center [235, 167] width 15 height 15
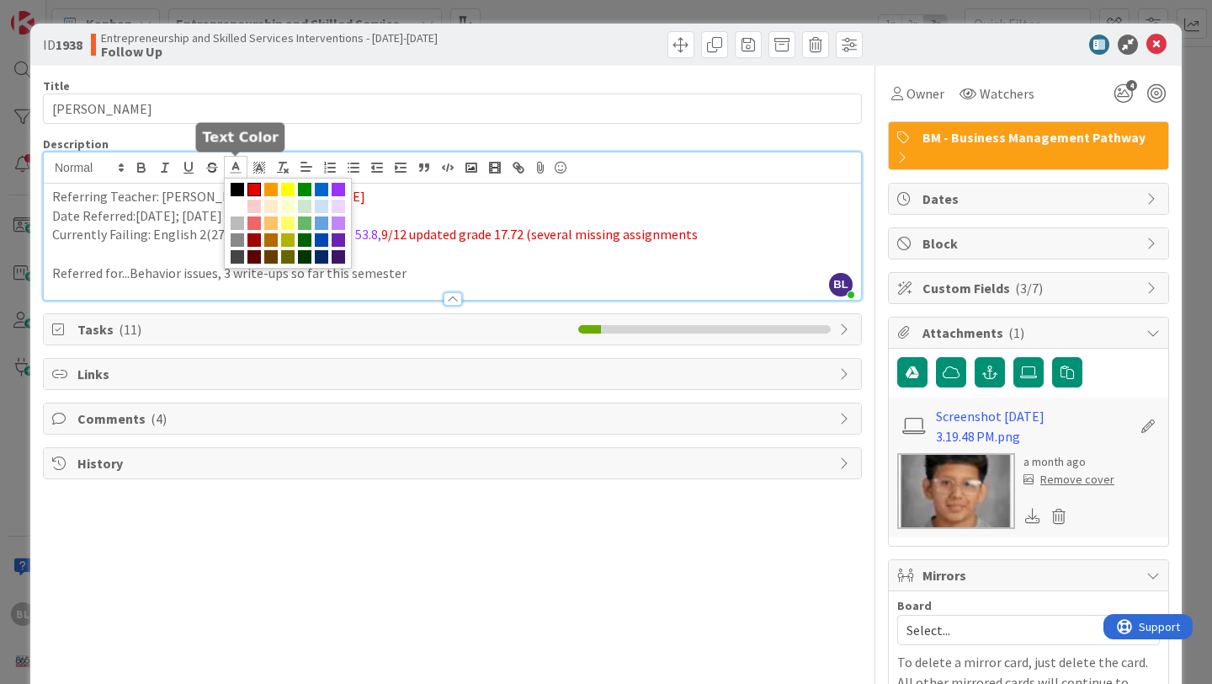
click at [255, 186] on span at bounding box center [254, 189] width 13 height 13
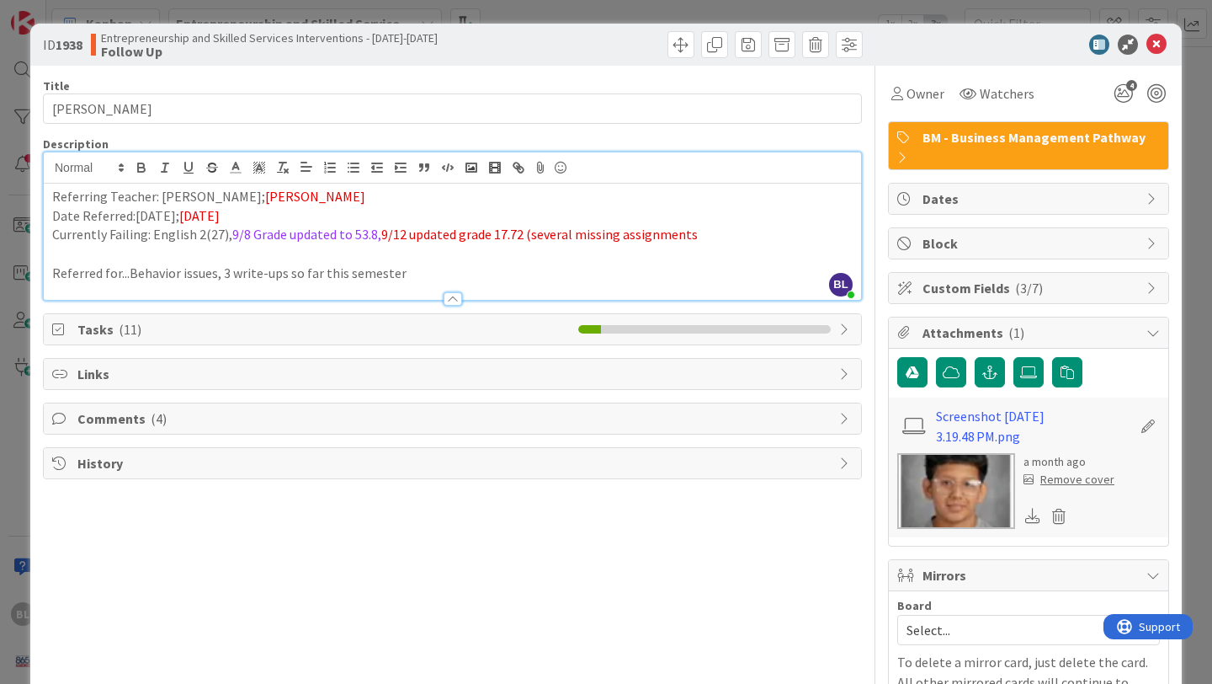
click at [706, 228] on p "Currently Failing: English 2(27), 9/8 Grade updated to 53.8, 9/12 updated grade…" at bounding box center [452, 234] width 801 height 19
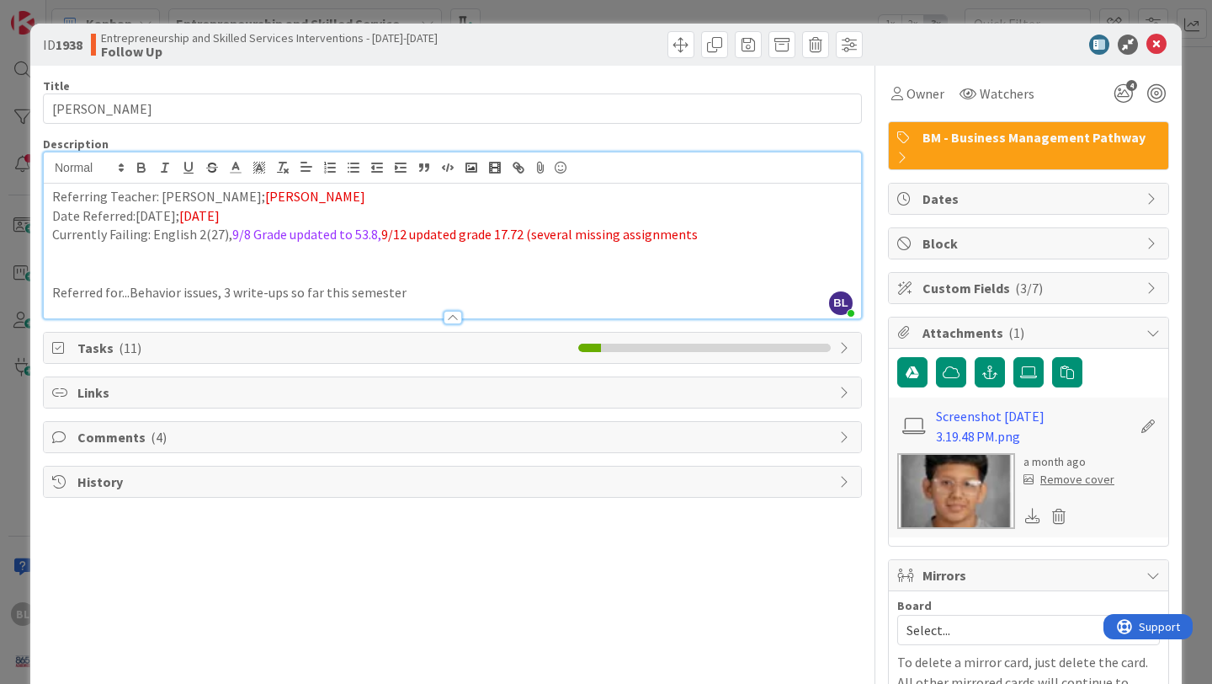
drag, startPoint x: 691, startPoint y: 235, endPoint x: 381, endPoint y: 232, distance: 310.7
click at [381, 232] on p "Currently Failing: English 2(27), 9/8 Grade updated to 53.8, 9/12 updated grade…" at bounding box center [452, 234] width 801 height 19
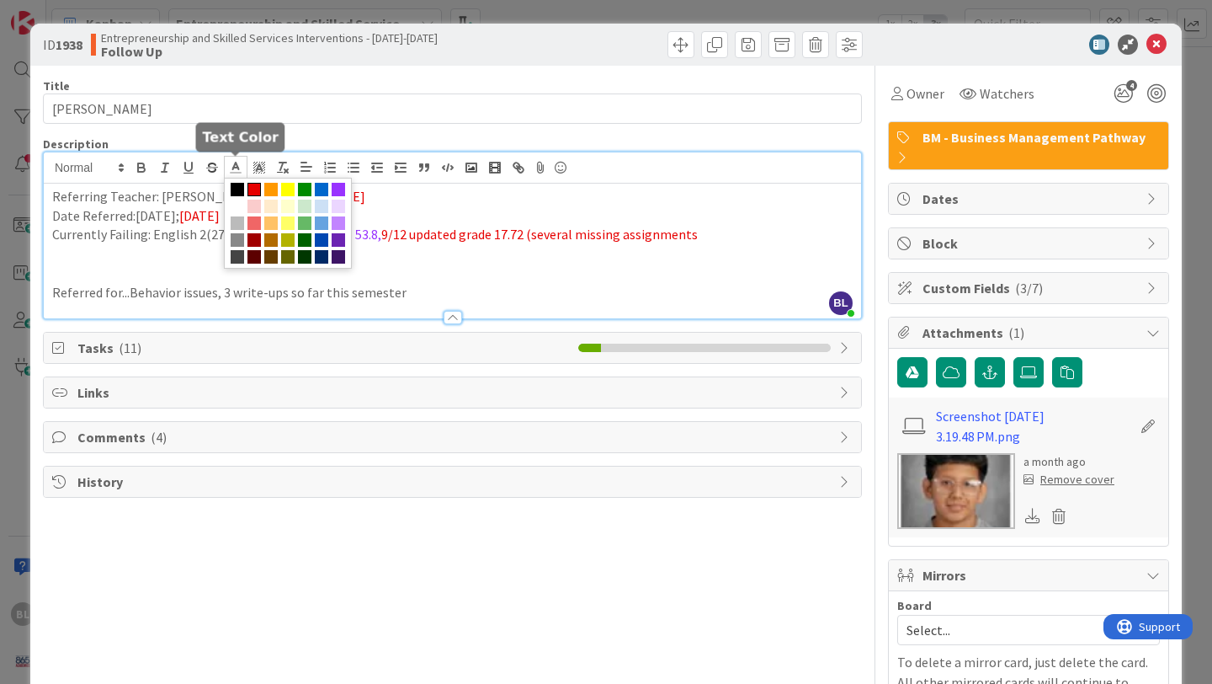
click at [235, 163] on polyline at bounding box center [236, 165] width 6 height 7
click at [338, 186] on span at bounding box center [338, 189] width 13 height 13
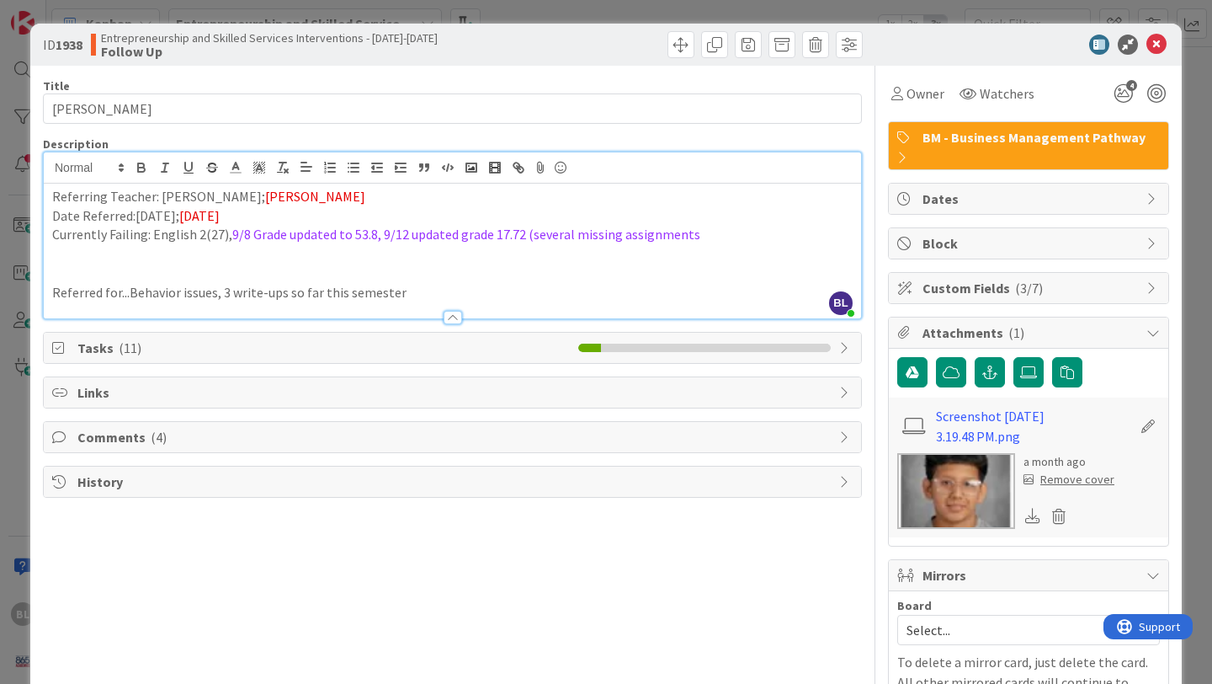
click at [172, 261] on p at bounding box center [452, 253] width 801 height 19
drag, startPoint x: 107, startPoint y: 254, endPoint x: 119, endPoint y: 125, distance: 130.2
click at [119, 125] on div "Title 17 / 128 [PERSON_NAME] Description [PERSON_NAME] just joined Referring Te…" at bounding box center [452, 416] width 819 height 700
click at [77, 256] on p at bounding box center [452, 253] width 801 height 19
drag, startPoint x: 311, startPoint y: 257, endPoint x: 49, endPoint y: 250, distance: 262.7
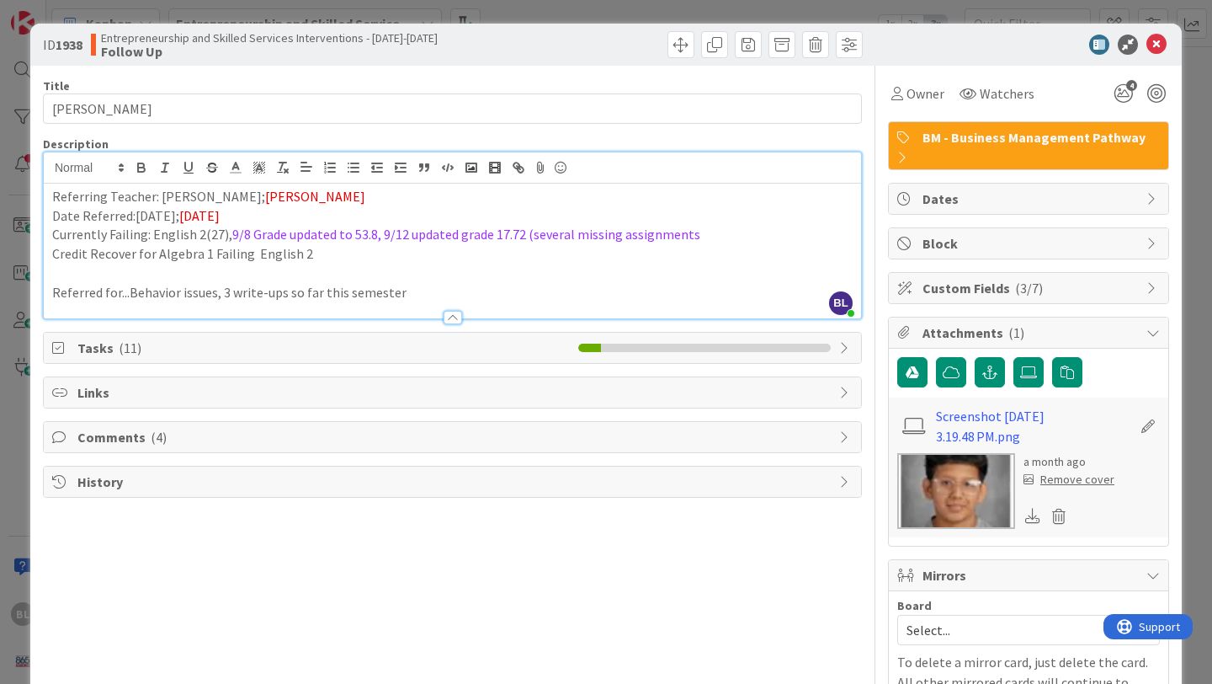
click at [49, 250] on div "Referring Teacher: [PERSON_NAME]; [PERSON_NAME] Date Referred:[DATE]; [DATE] Cu…" at bounding box center [452, 251] width 817 height 135
click at [231, 163] on icon at bounding box center [235, 167] width 15 height 15
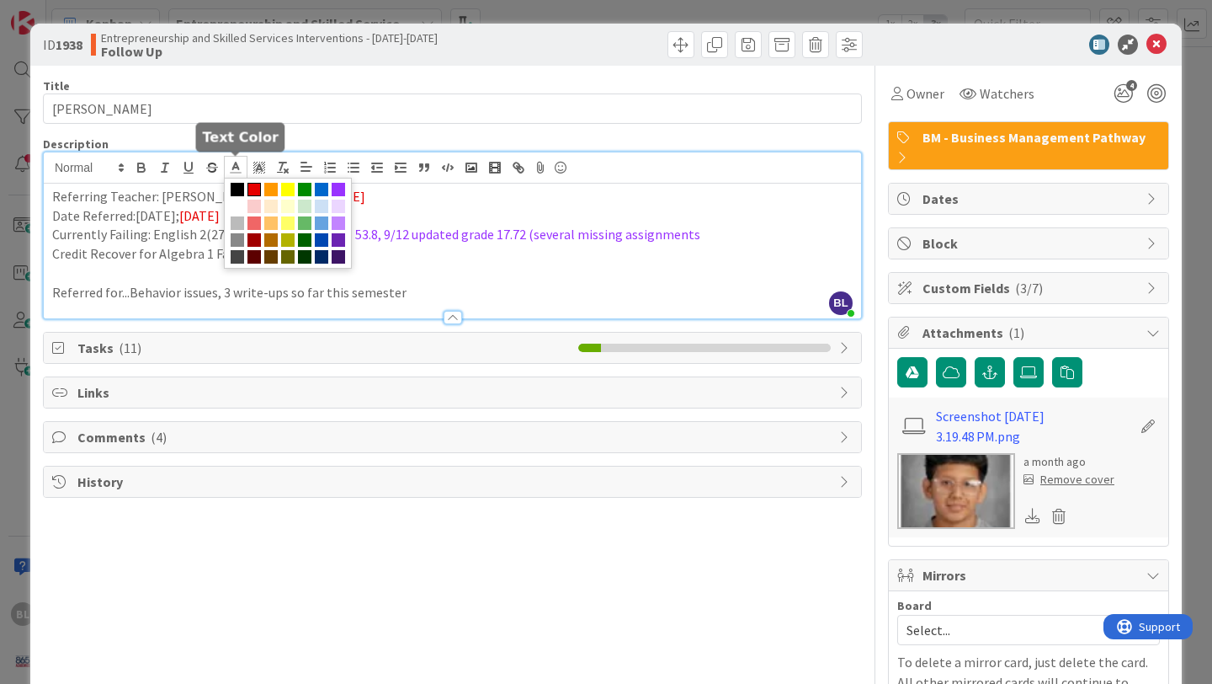
click at [256, 184] on span at bounding box center [254, 189] width 13 height 13
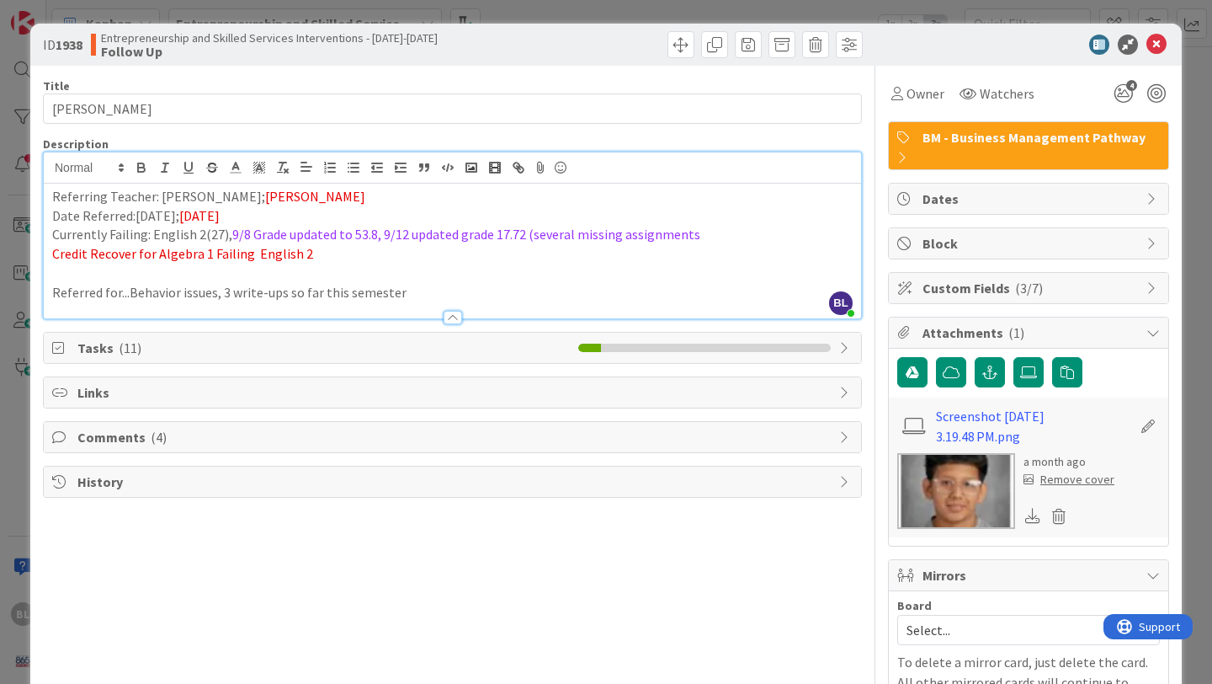
click at [338, 258] on p "Credit Recover for Algebra 1 Failing English 2" at bounding box center [452, 253] width 801 height 19
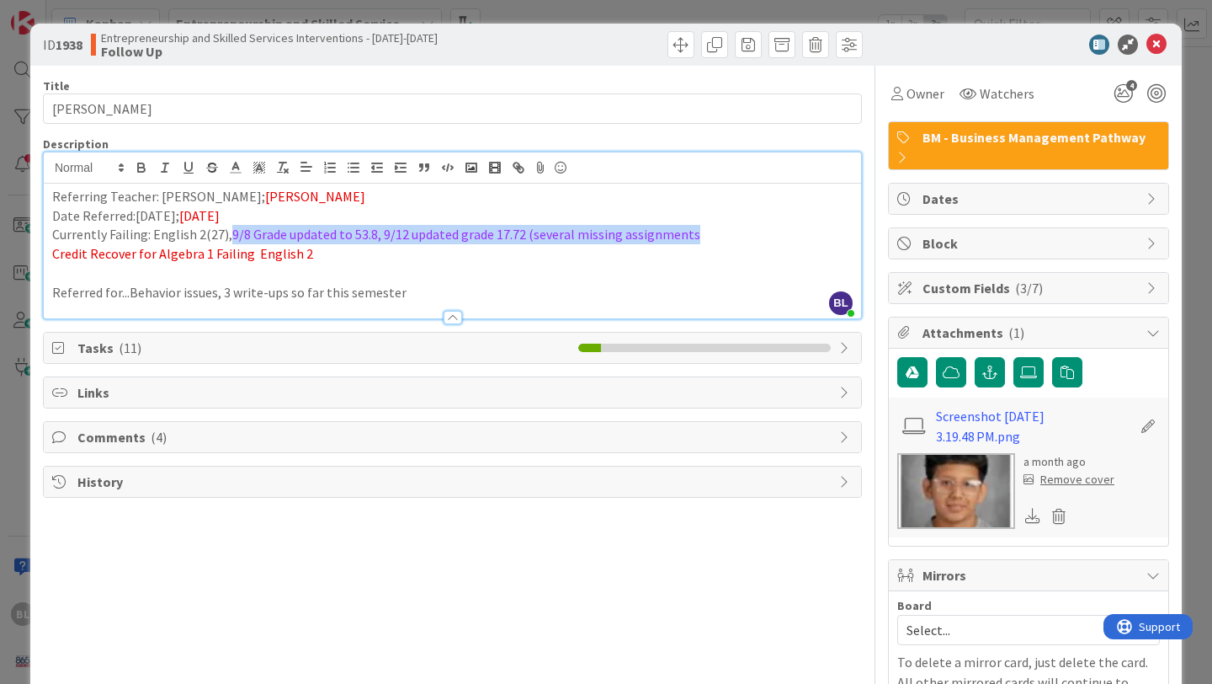
drag, startPoint x: 702, startPoint y: 237, endPoint x: 229, endPoint y: 235, distance: 473.1
click at [229, 235] on p "Currently Failing: English 2(27), 9/8 Grade updated to 53.8, 9/12 updated grade…" at bounding box center [452, 234] width 801 height 19
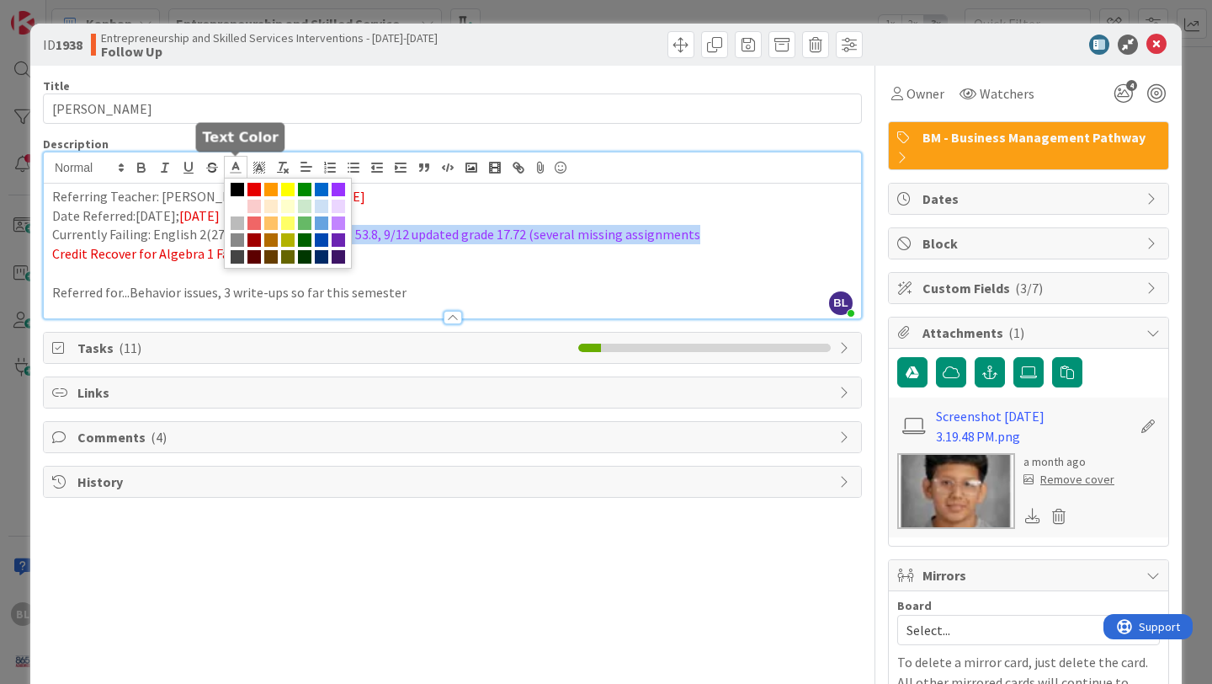
click at [236, 164] on polyline at bounding box center [236, 165] width 6 height 7
click at [238, 190] on span at bounding box center [237, 189] width 13 height 13
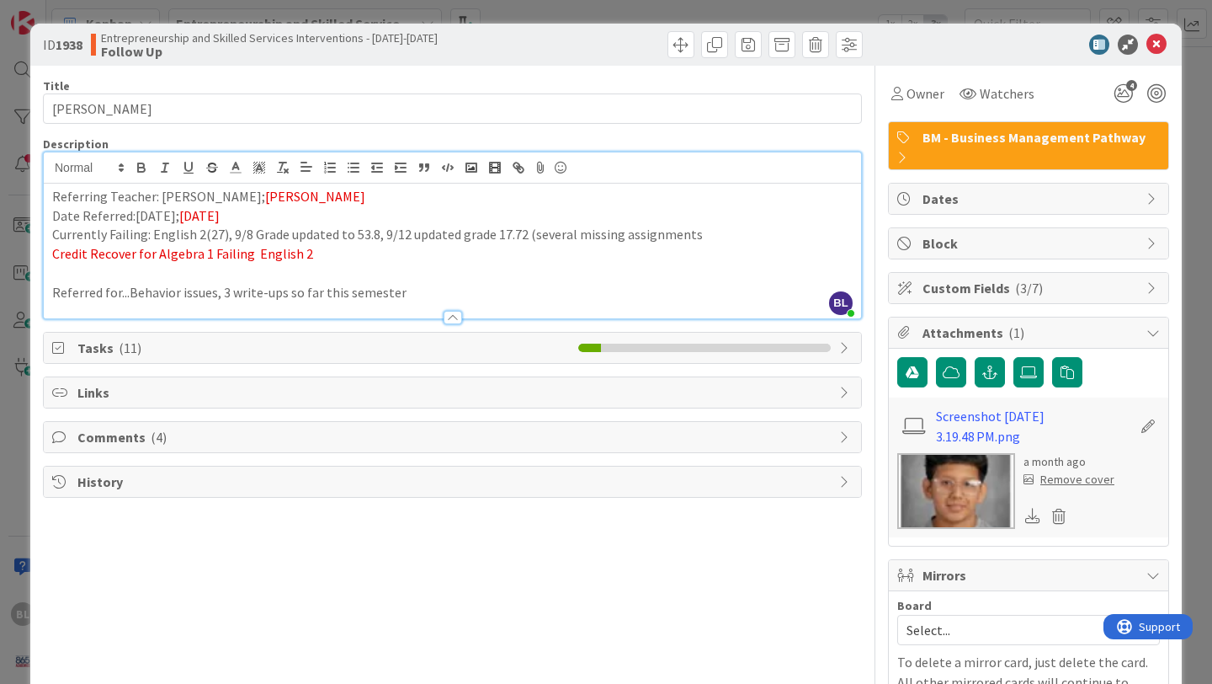
click at [380, 267] on p at bounding box center [452, 272] width 801 height 19
click at [410, 298] on p "Referred for...Behavior issues, 3 write-ups so far this semester" at bounding box center [452, 292] width 801 height 19
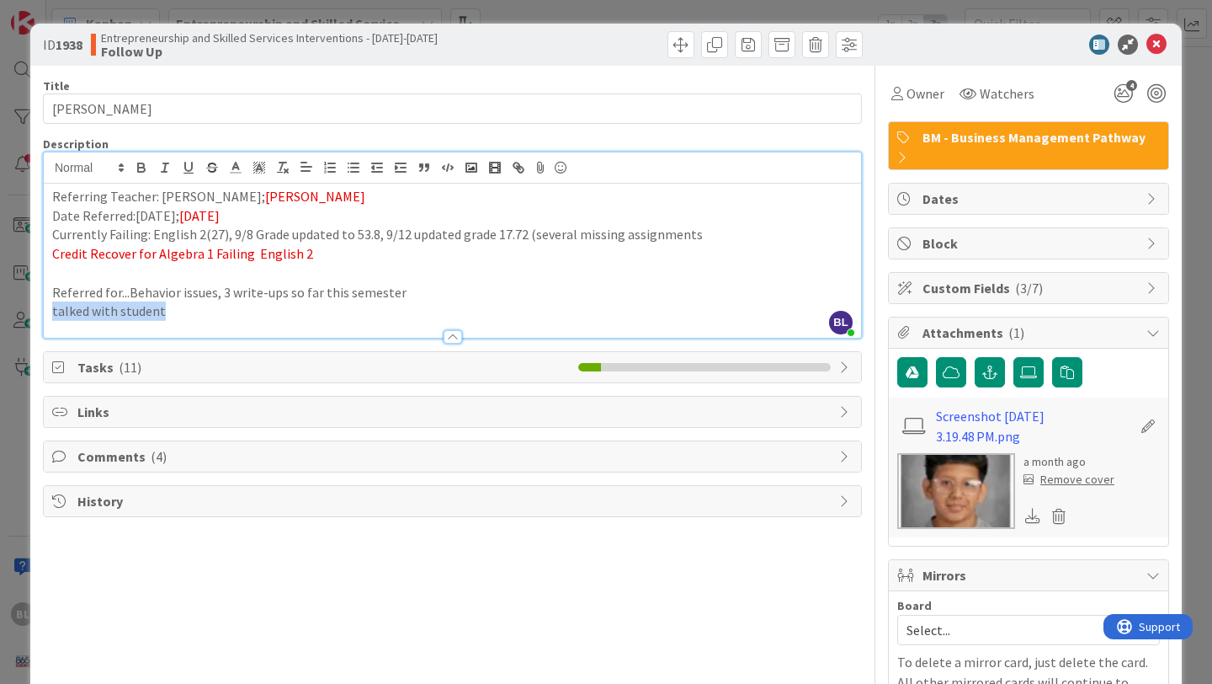
drag, startPoint x: 165, startPoint y: 317, endPoint x: 31, endPoint y: 310, distance: 134.1
click at [31, 310] on div "ID 1938 Entrepreneurship and Skilled Services Interventions - [DATE]-[DATE] Fol…" at bounding box center [606, 401] width 1152 height 755
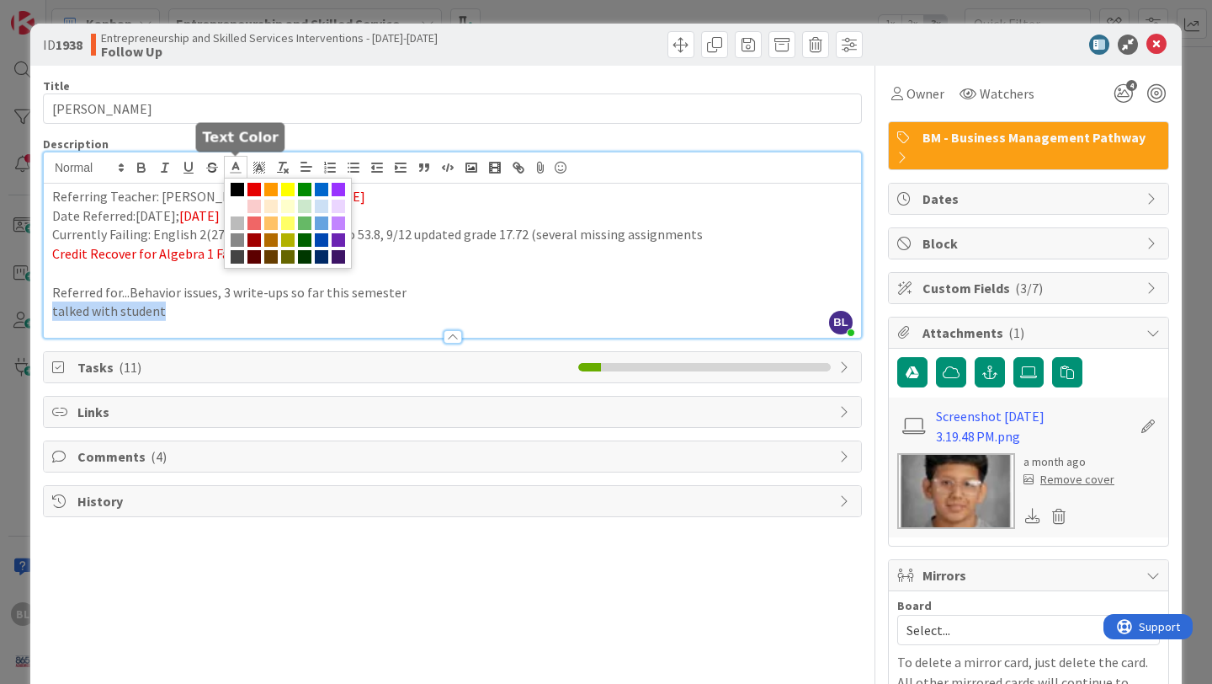
click at [237, 169] on polyline at bounding box center [236, 165] width 6 height 7
click at [256, 184] on span at bounding box center [254, 189] width 13 height 13
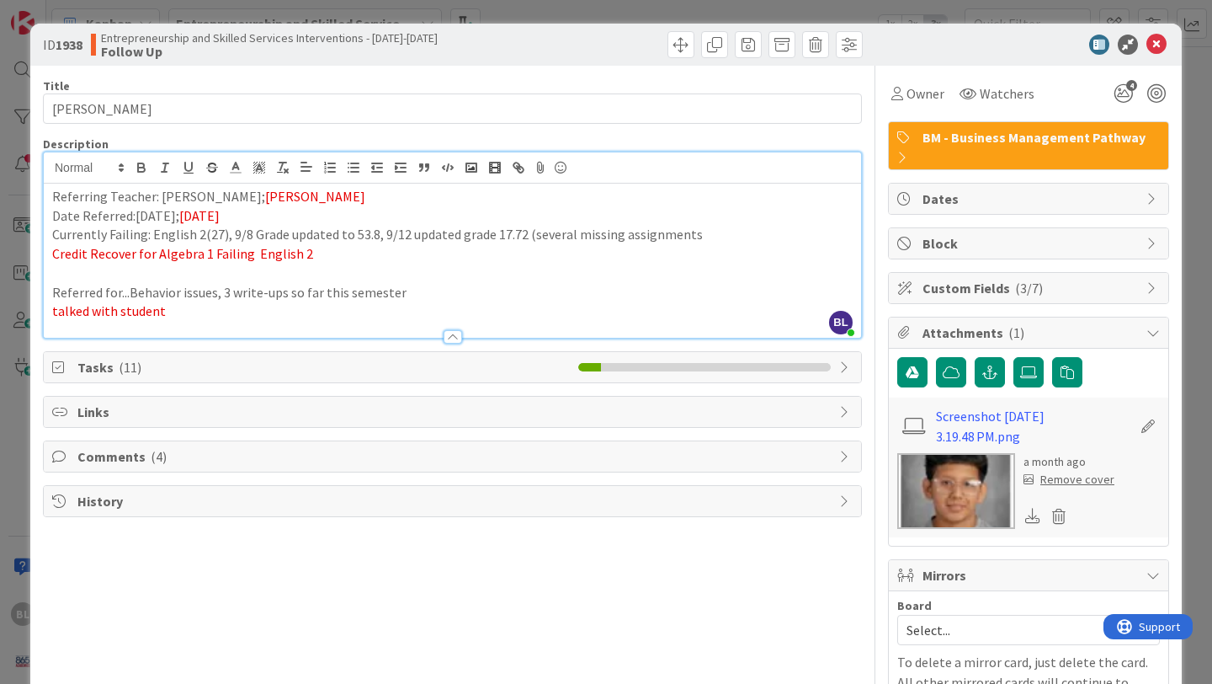
click at [439, 285] on p "Referred for...Behavior issues, 3 write-ups so far this semester" at bounding box center [452, 292] width 801 height 19
